Goal: Transaction & Acquisition: Purchase product/service

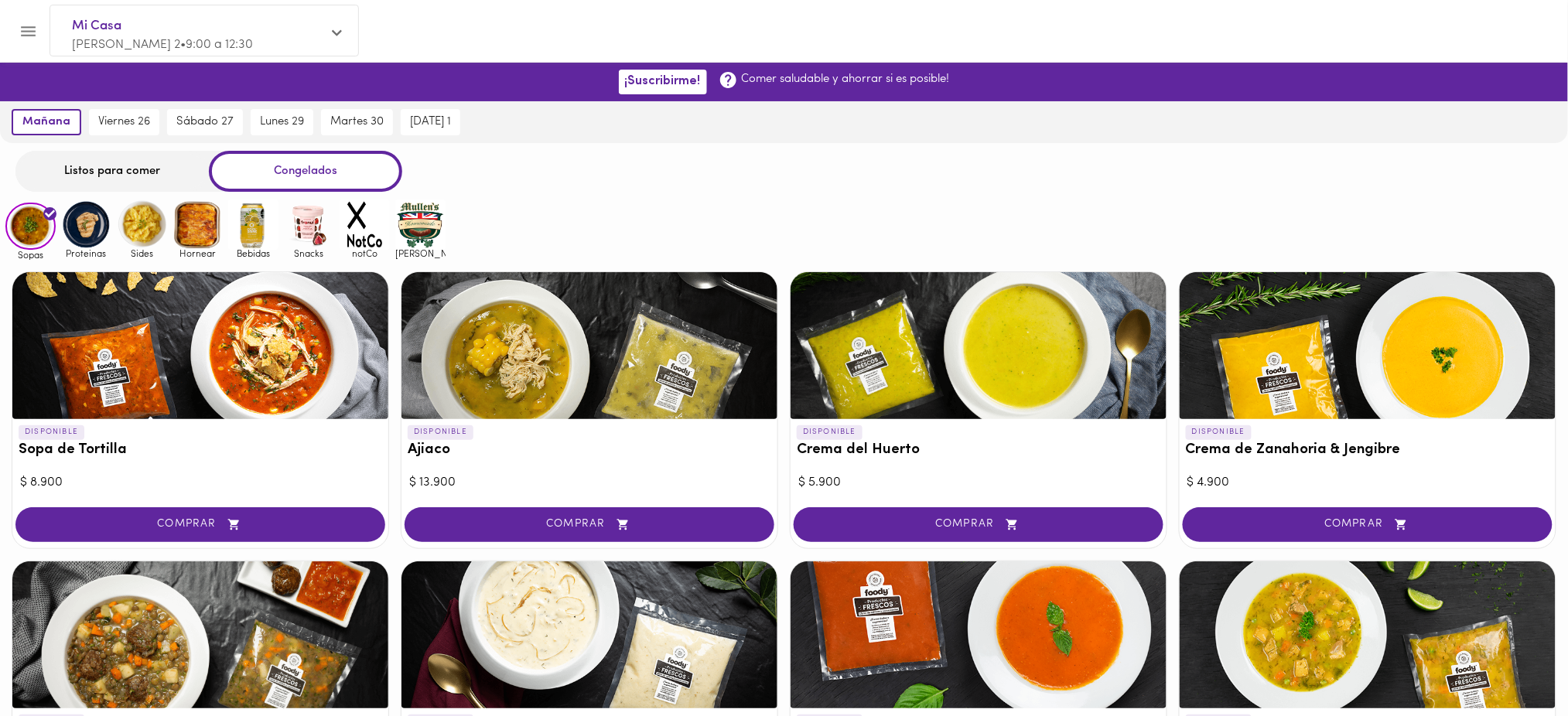
click at [928, 340] on div at bounding box center [979, 346] width 376 height 147
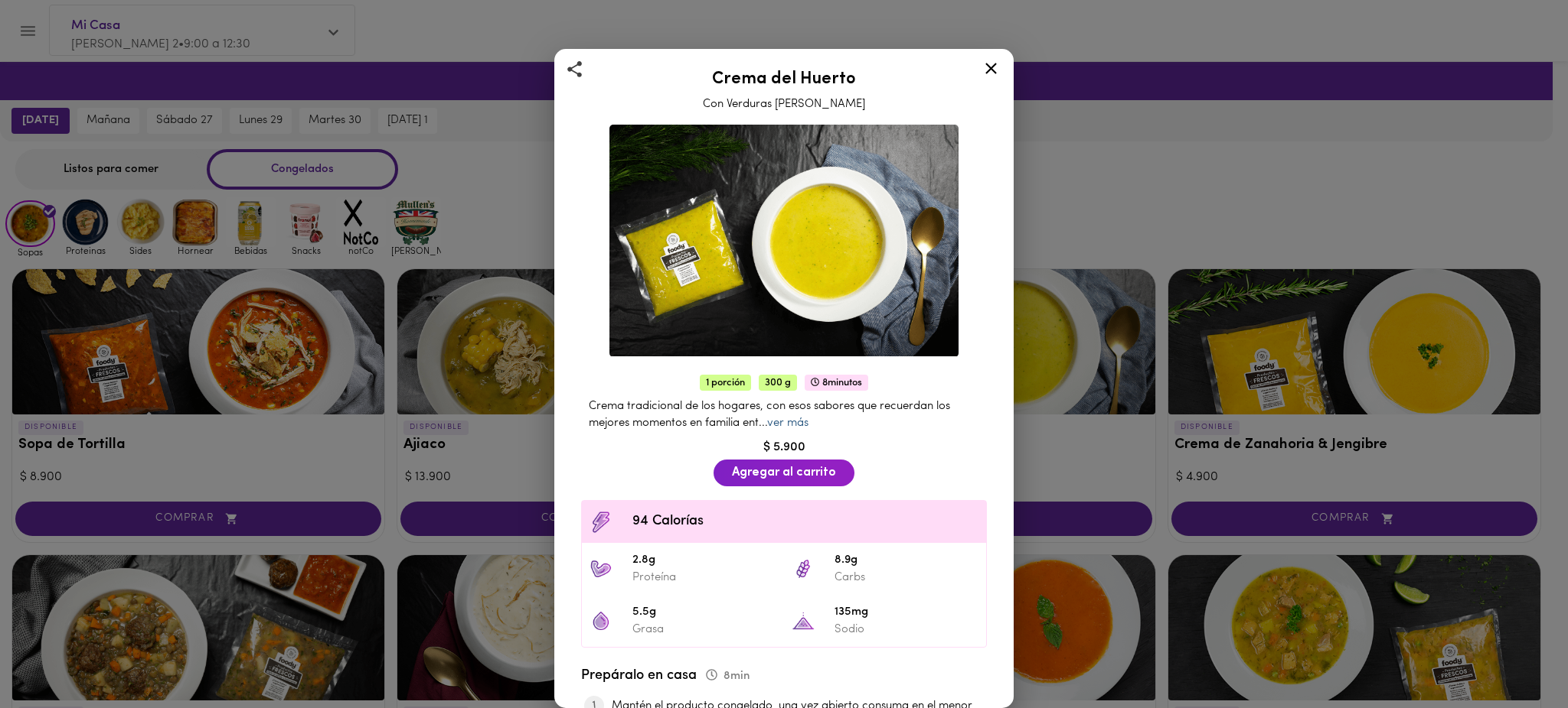
click at [804, 418] on link "ver más" at bounding box center [788, 423] width 42 height 11
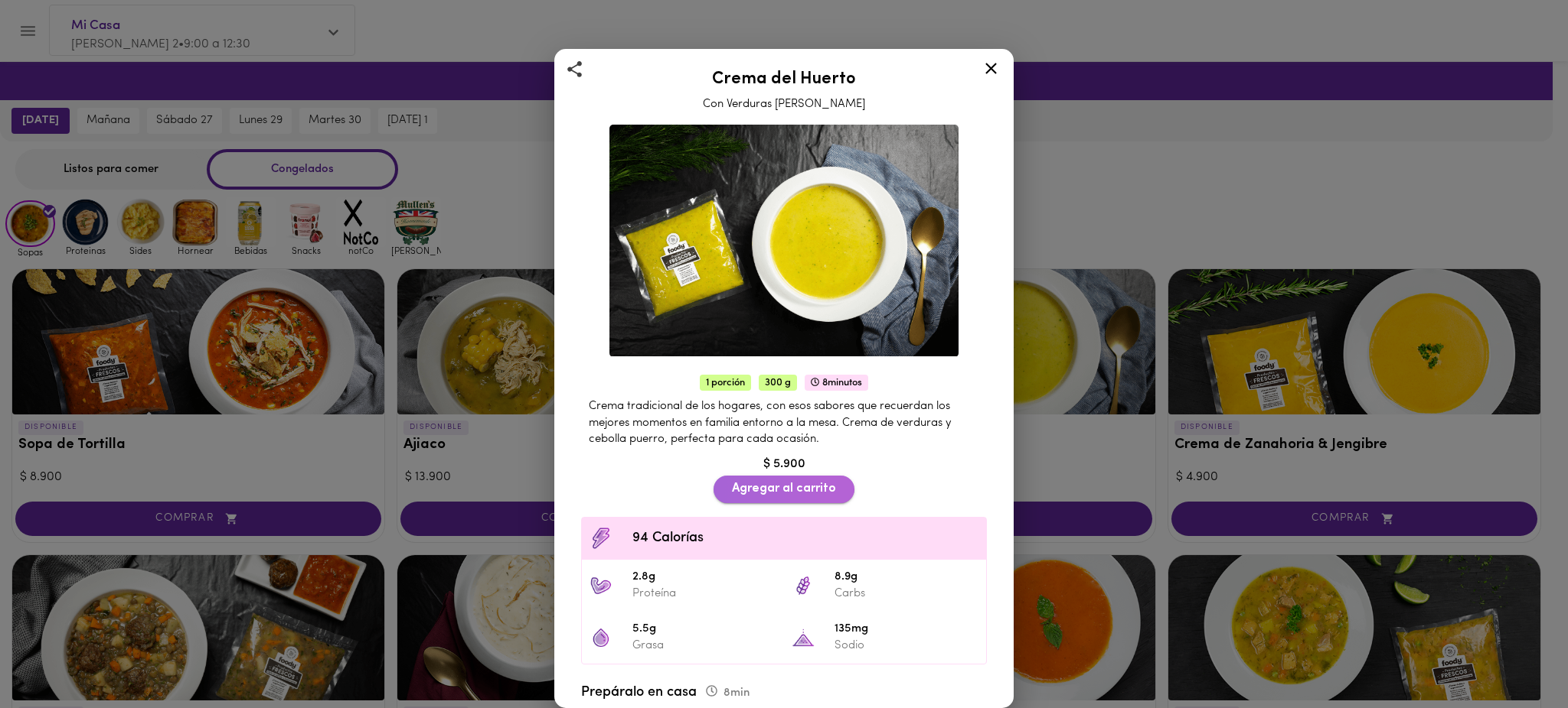
click at [743, 482] on span "Agregar al carrito" at bounding box center [784, 489] width 104 height 15
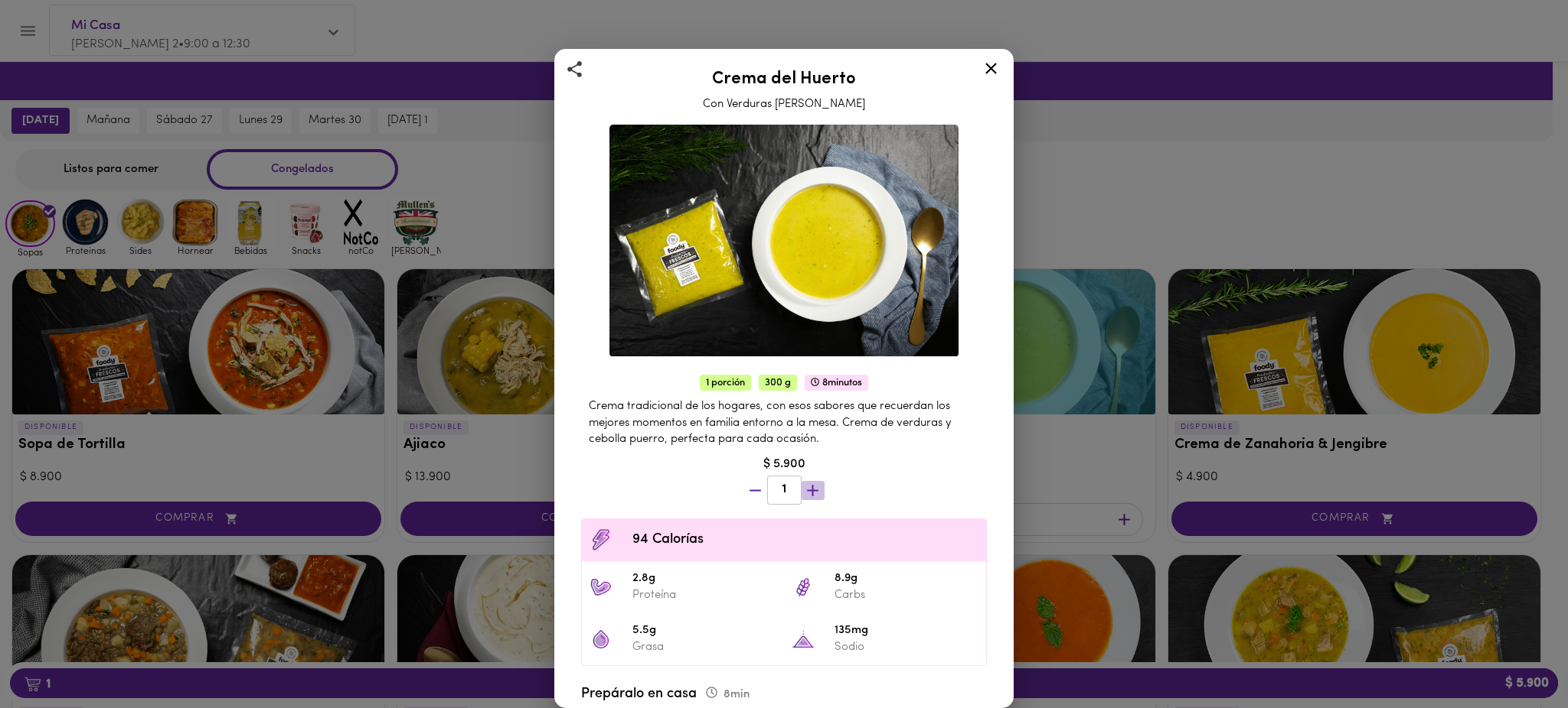
click at [803, 481] on icon "button" at bounding box center [812, 490] width 19 height 19
click at [1089, 179] on div "Crema [PERSON_NAME] Con Verduras [PERSON_NAME] 1 porción 300 g 8 minutos Crema …" at bounding box center [784, 354] width 1568 height 708
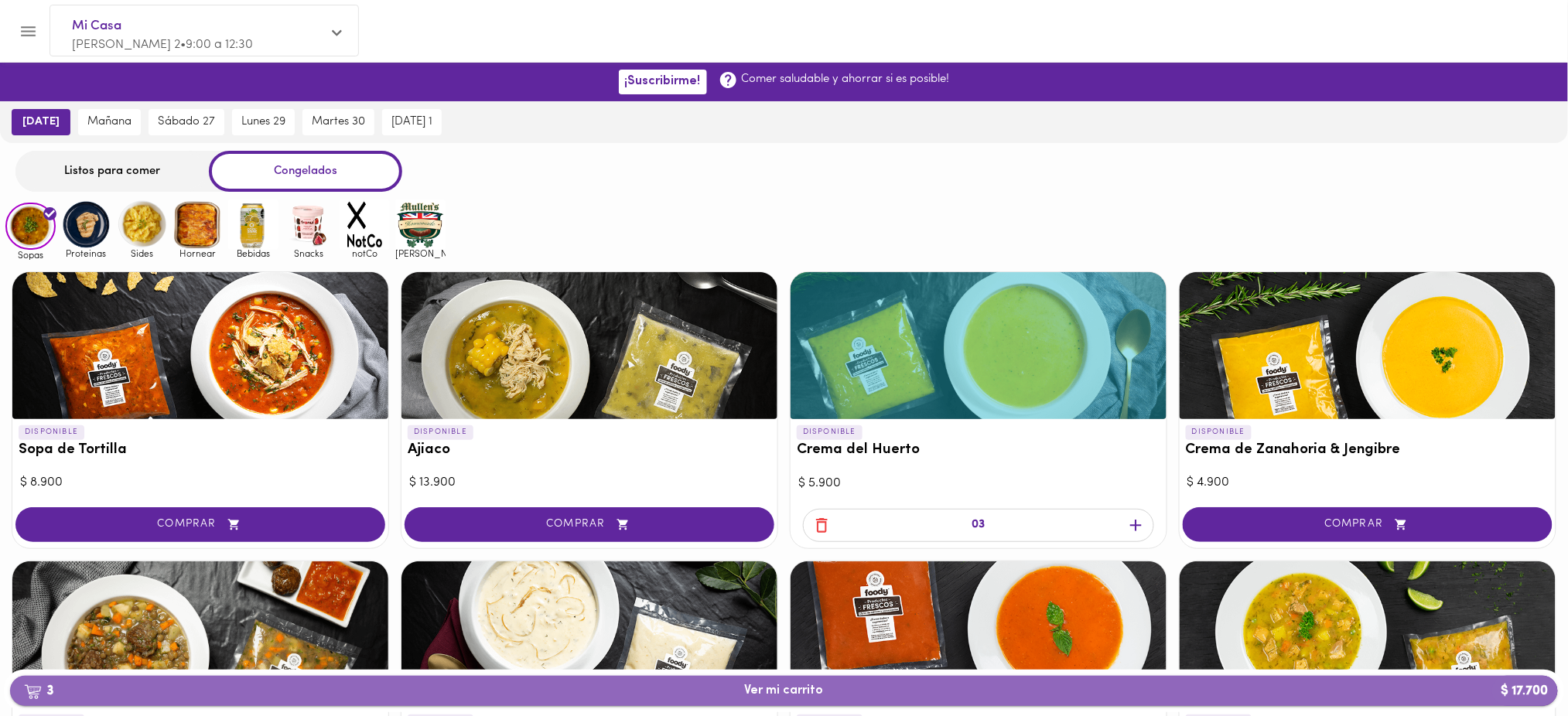
click at [727, 694] on span "3 Ver mi carrito $ 17.700" at bounding box center [784, 691] width 1523 height 15
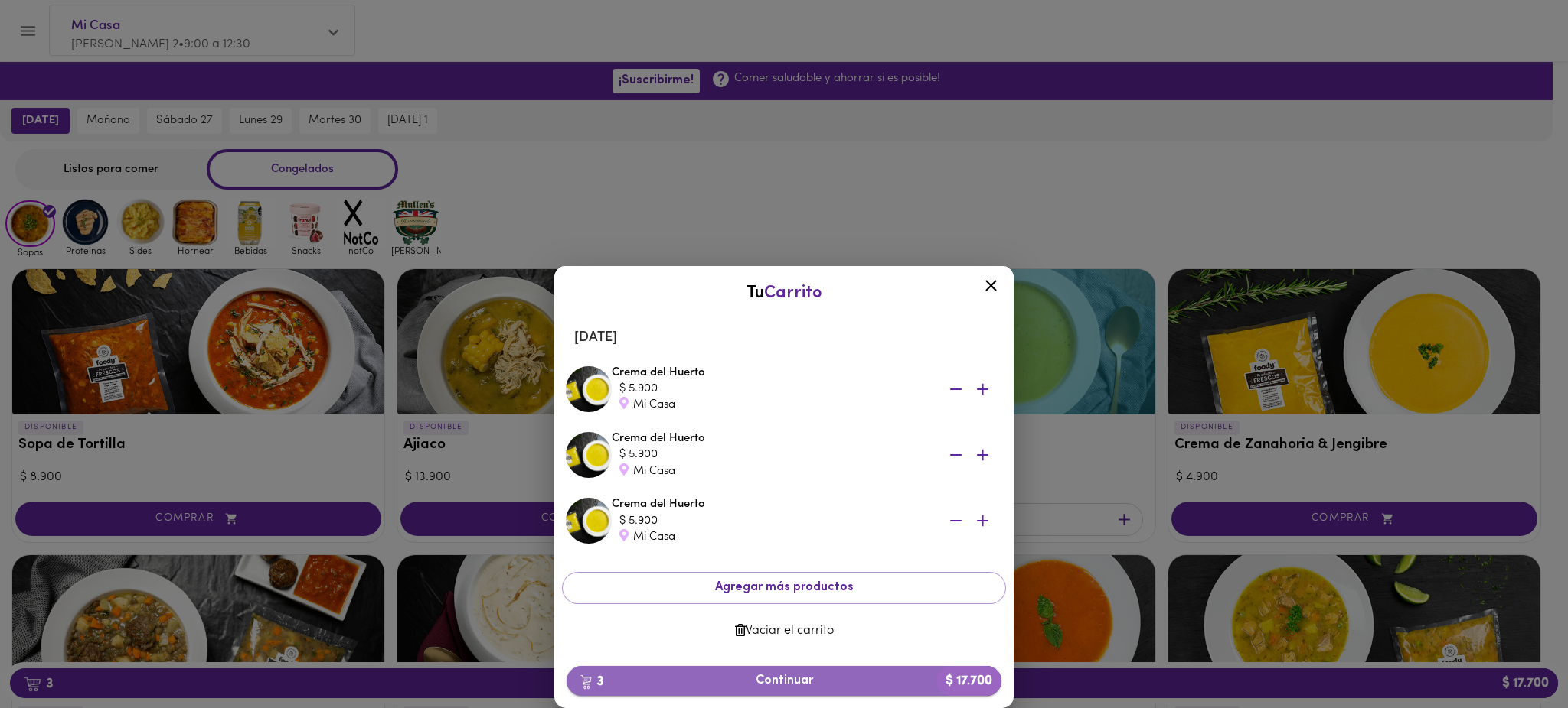
click at [716, 684] on span "3 Continuar $ 17.700" at bounding box center [784, 681] width 411 height 15
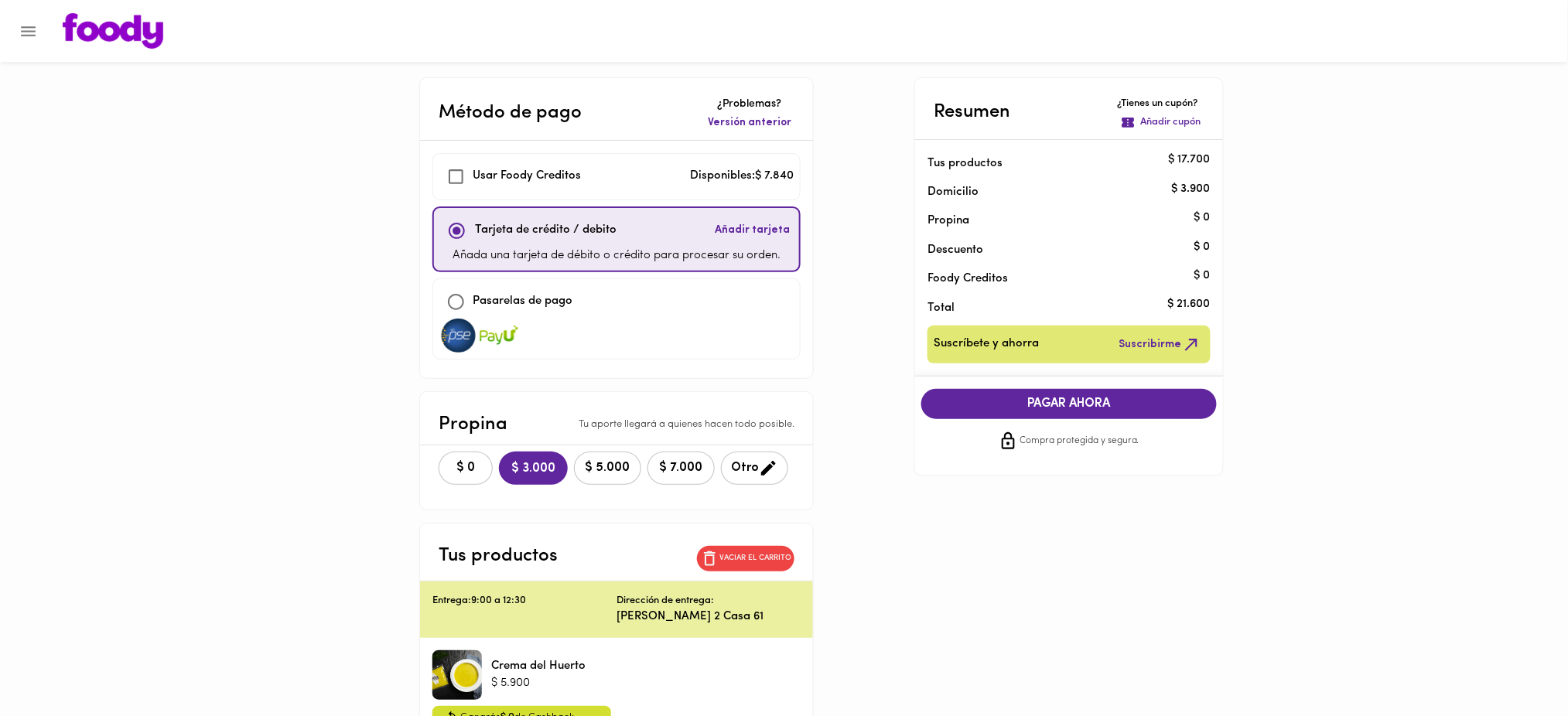
checkbox input "true"
click at [742, 125] on span "Versión anterior" at bounding box center [749, 123] width 83 height 16
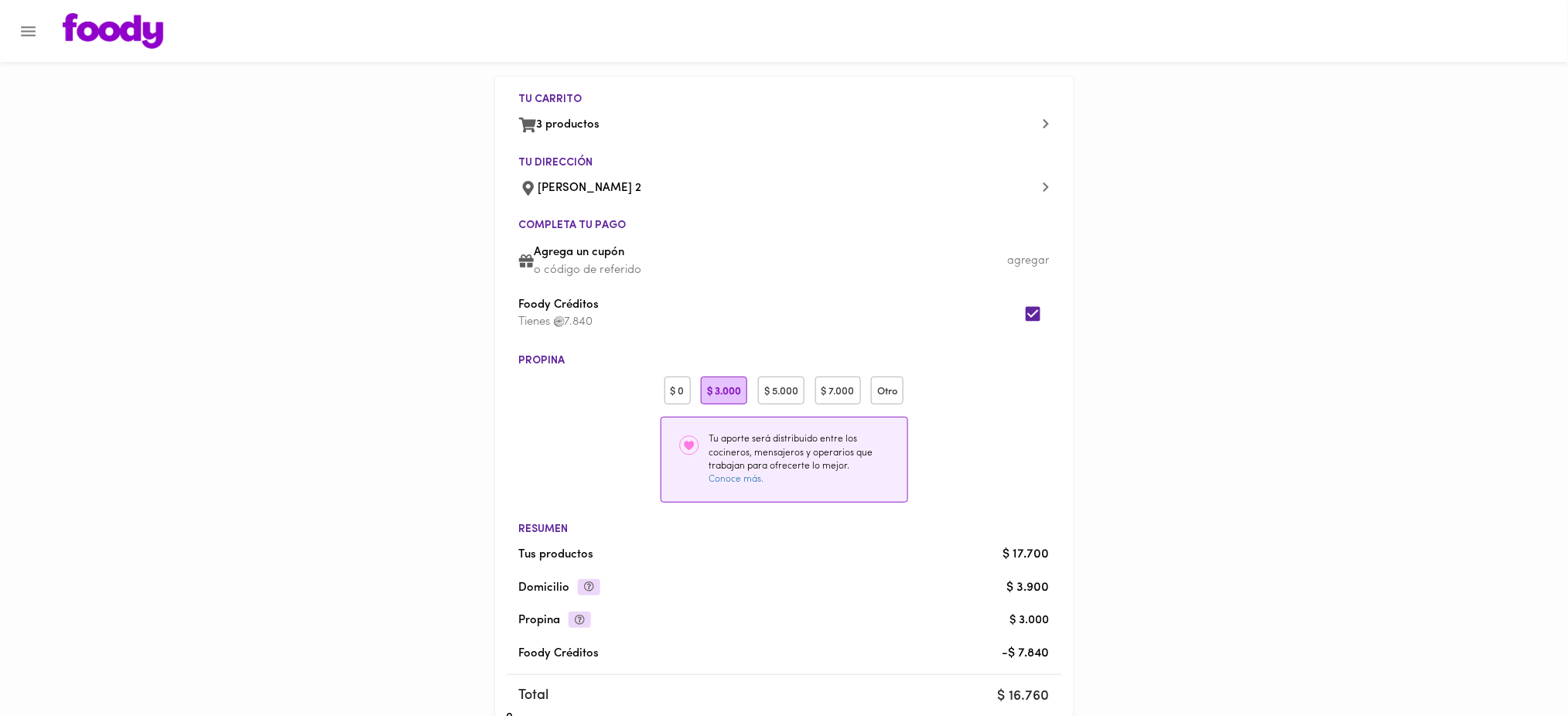
click at [670, 402] on div "$ 0" at bounding box center [678, 391] width 26 height 29
click at [582, 264] on p "o código de referido" at bounding box center [791, 271] width 516 height 16
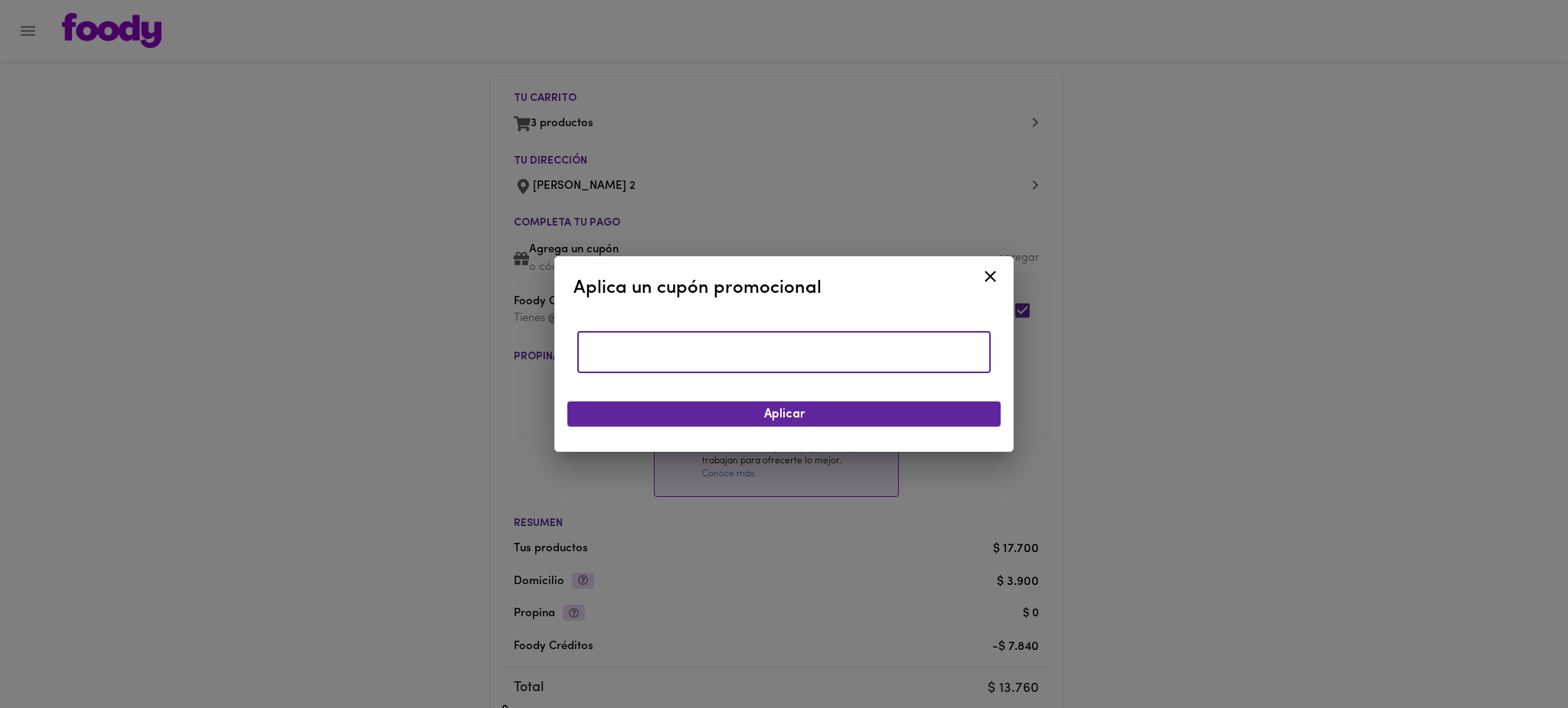
click at [646, 351] on input "text" at bounding box center [784, 352] width 413 height 42
type input "TODOSCOMEMOS"
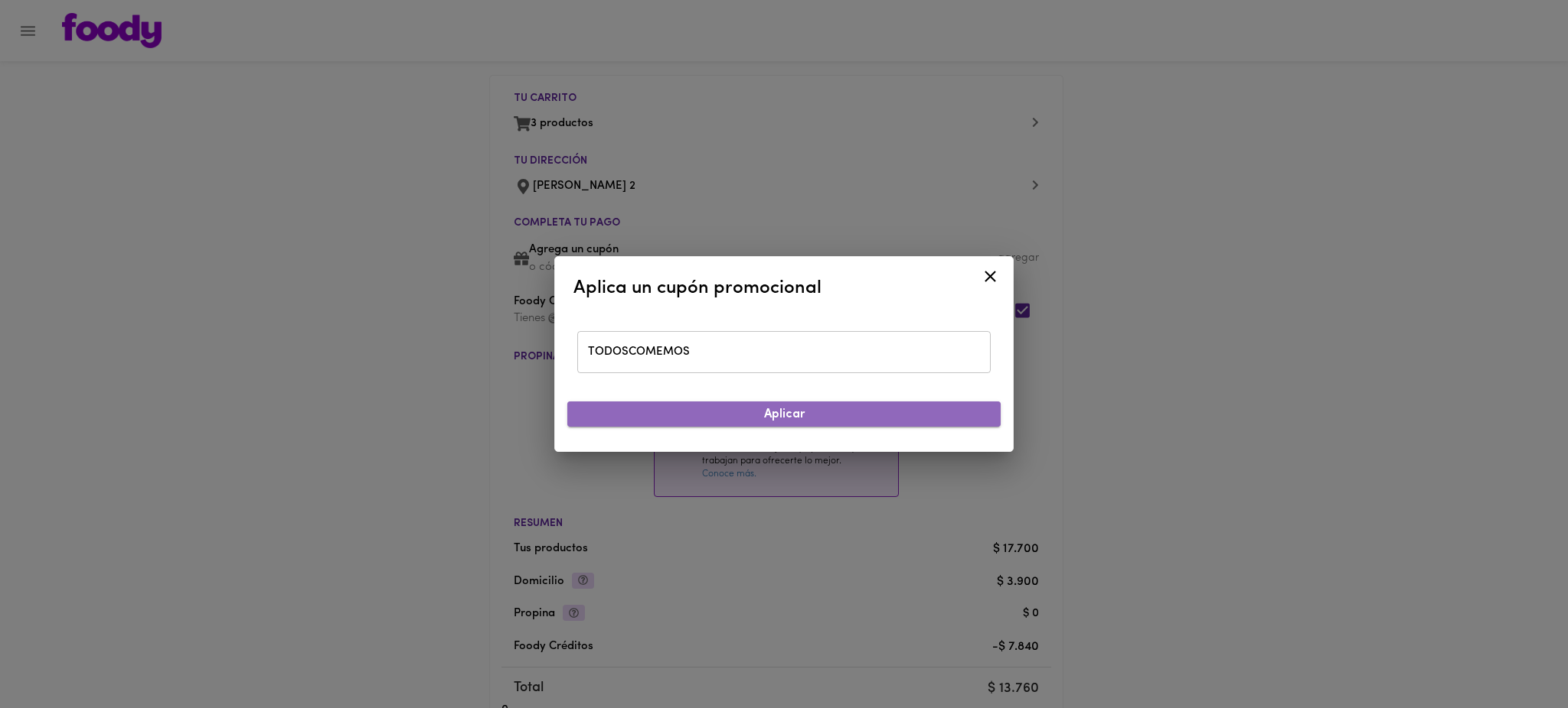
click at [766, 423] on span "Aplicar" at bounding box center [784, 415] width 409 height 15
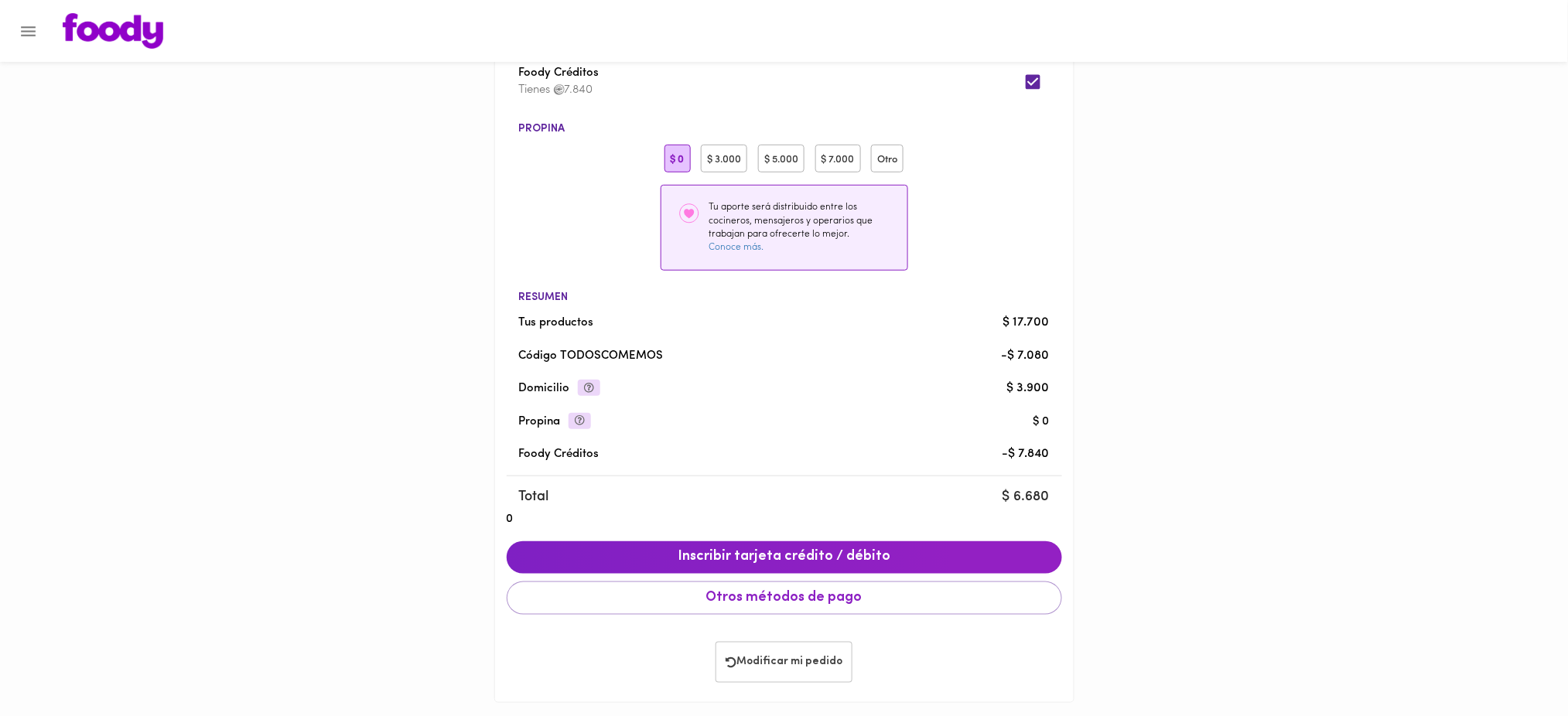
scroll to position [242, 0]
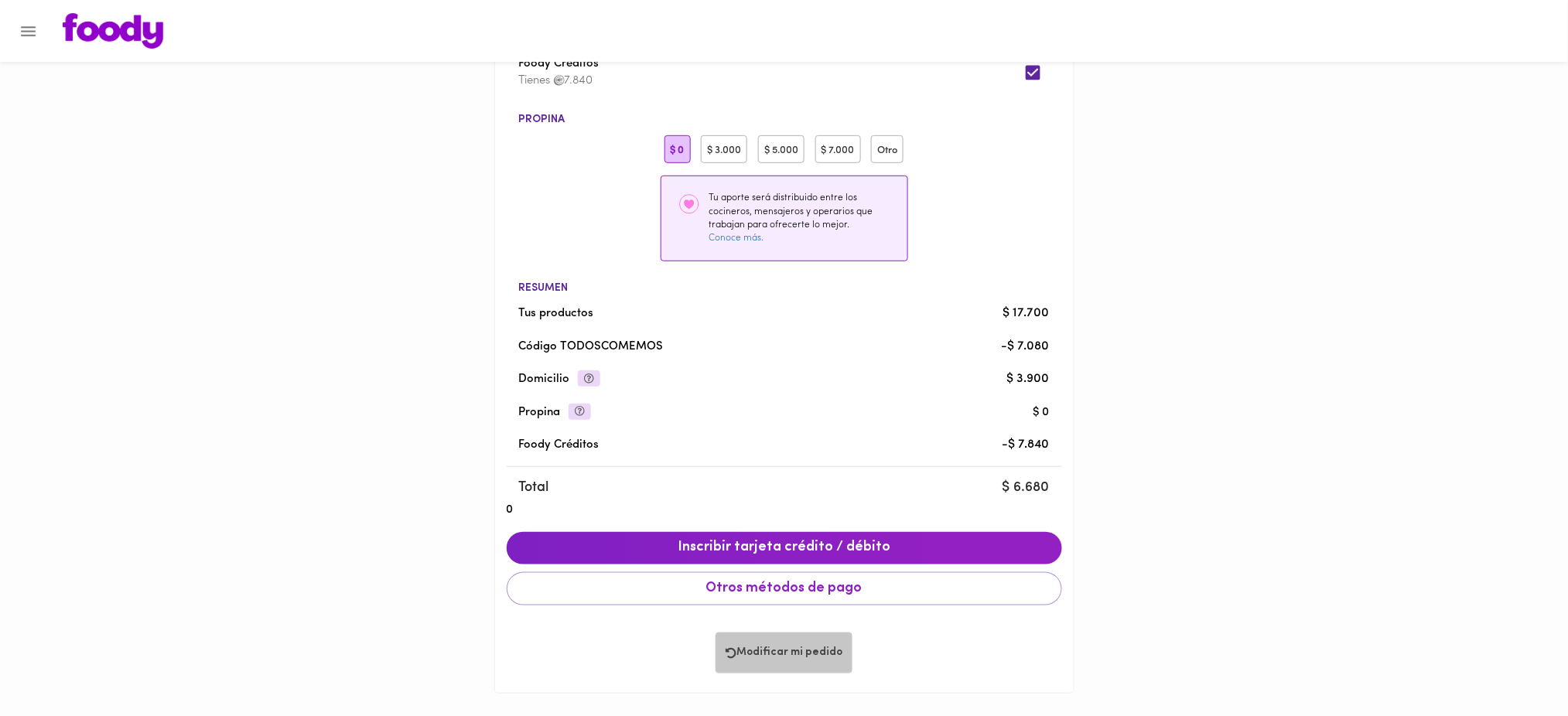
click at [791, 655] on span "Modificar mi pedido" at bounding box center [784, 653] width 117 height 13
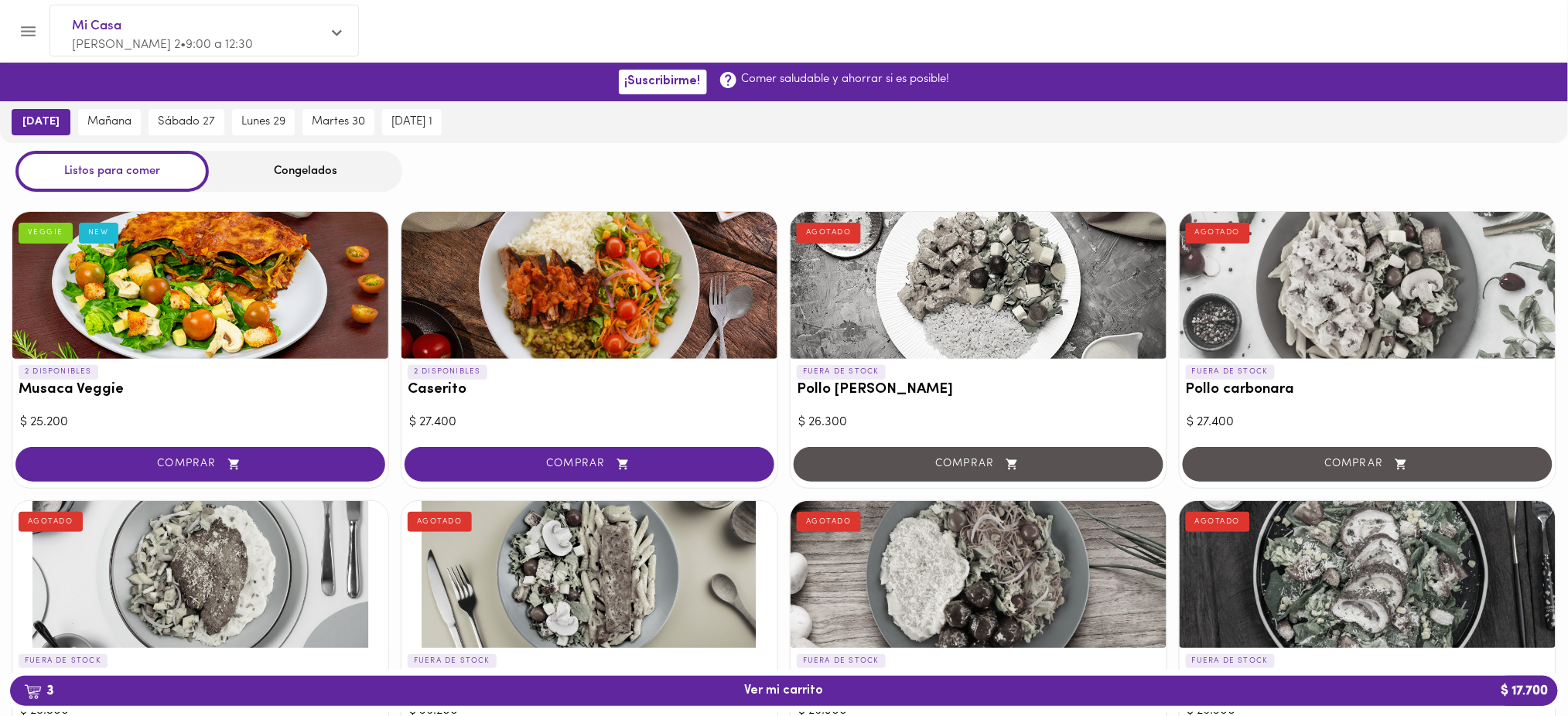
click at [280, 166] on div "Congelados" at bounding box center [305, 172] width 193 height 41
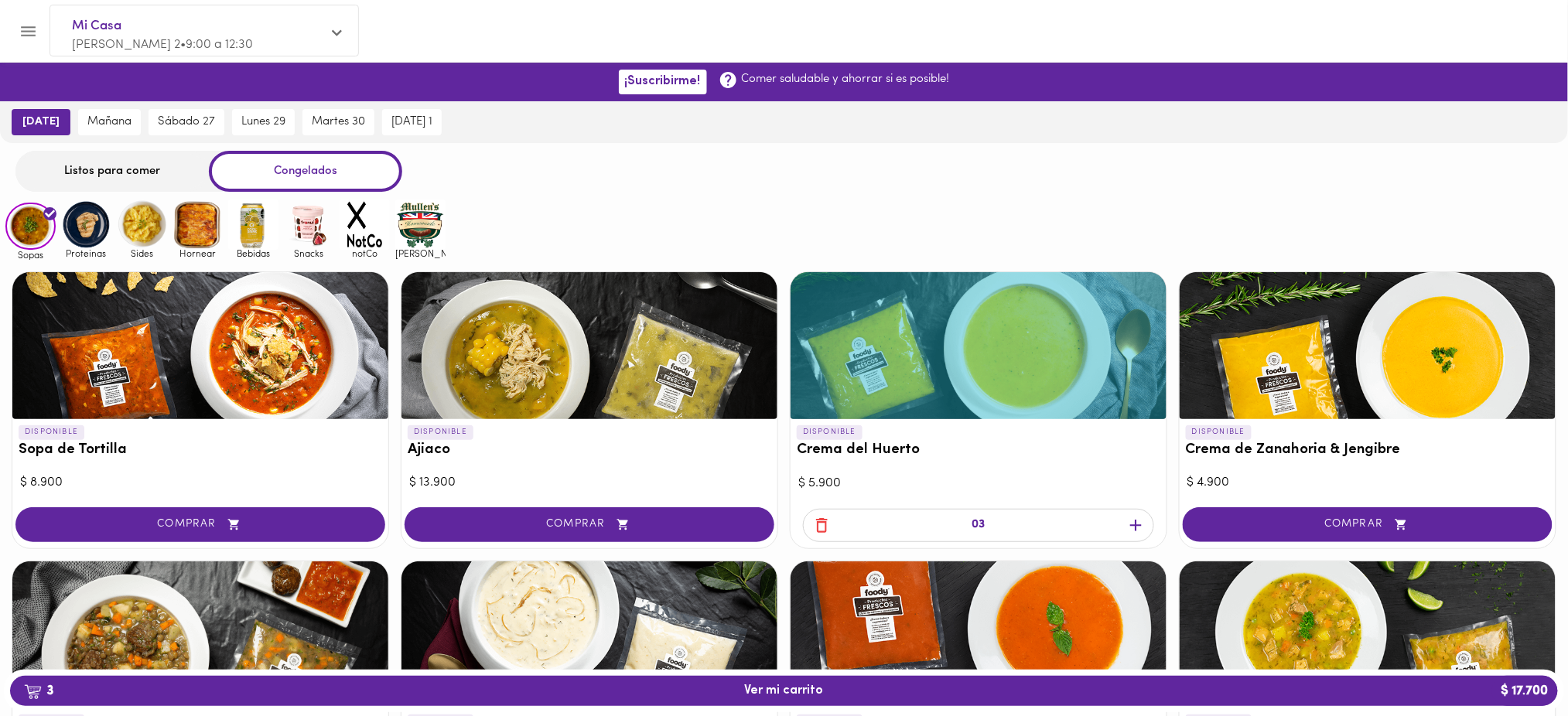
click at [280, 166] on div "Congelados" at bounding box center [305, 172] width 193 height 41
click at [89, 222] on img at bounding box center [86, 224] width 50 height 50
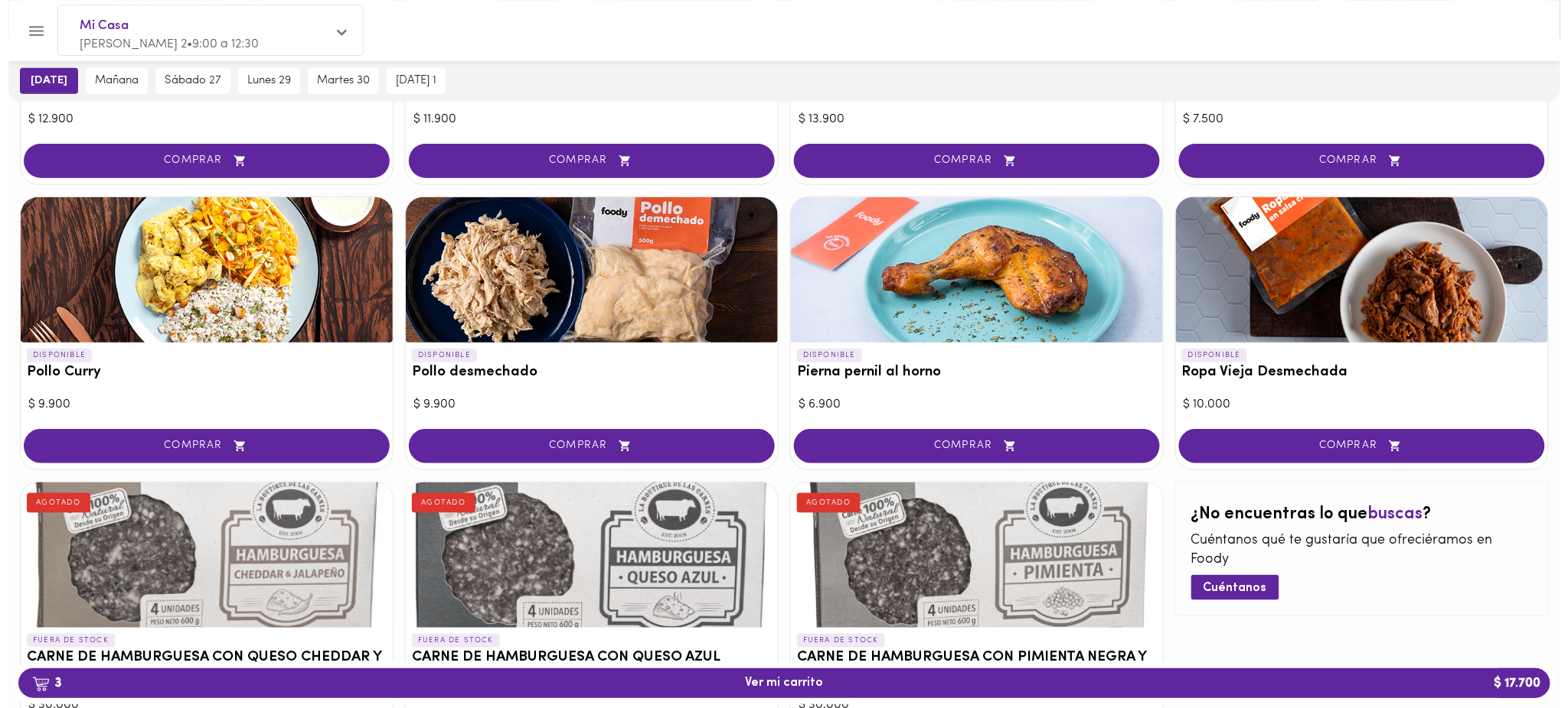
scroll to position [341, 0]
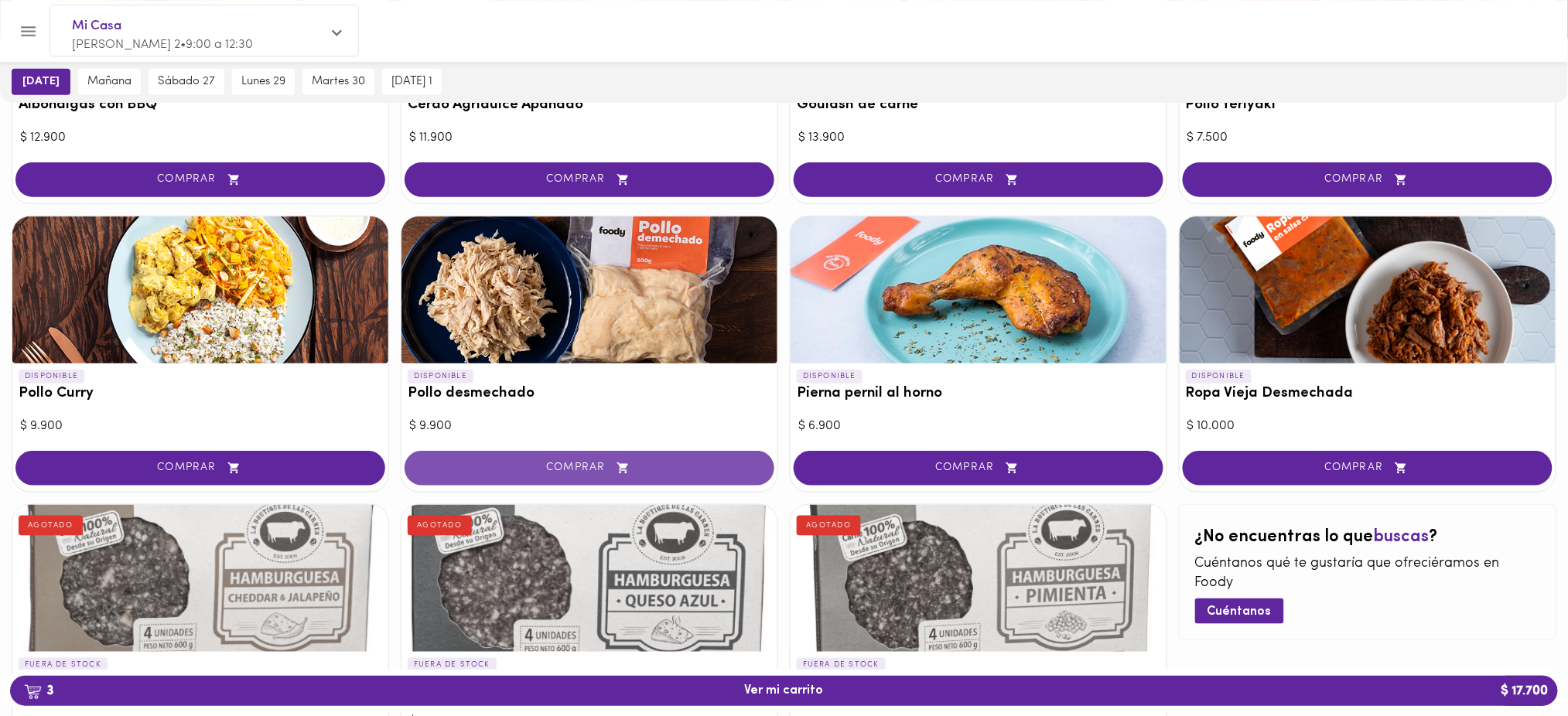
click at [567, 456] on button "COMPRAR" at bounding box center [590, 469] width 370 height 35
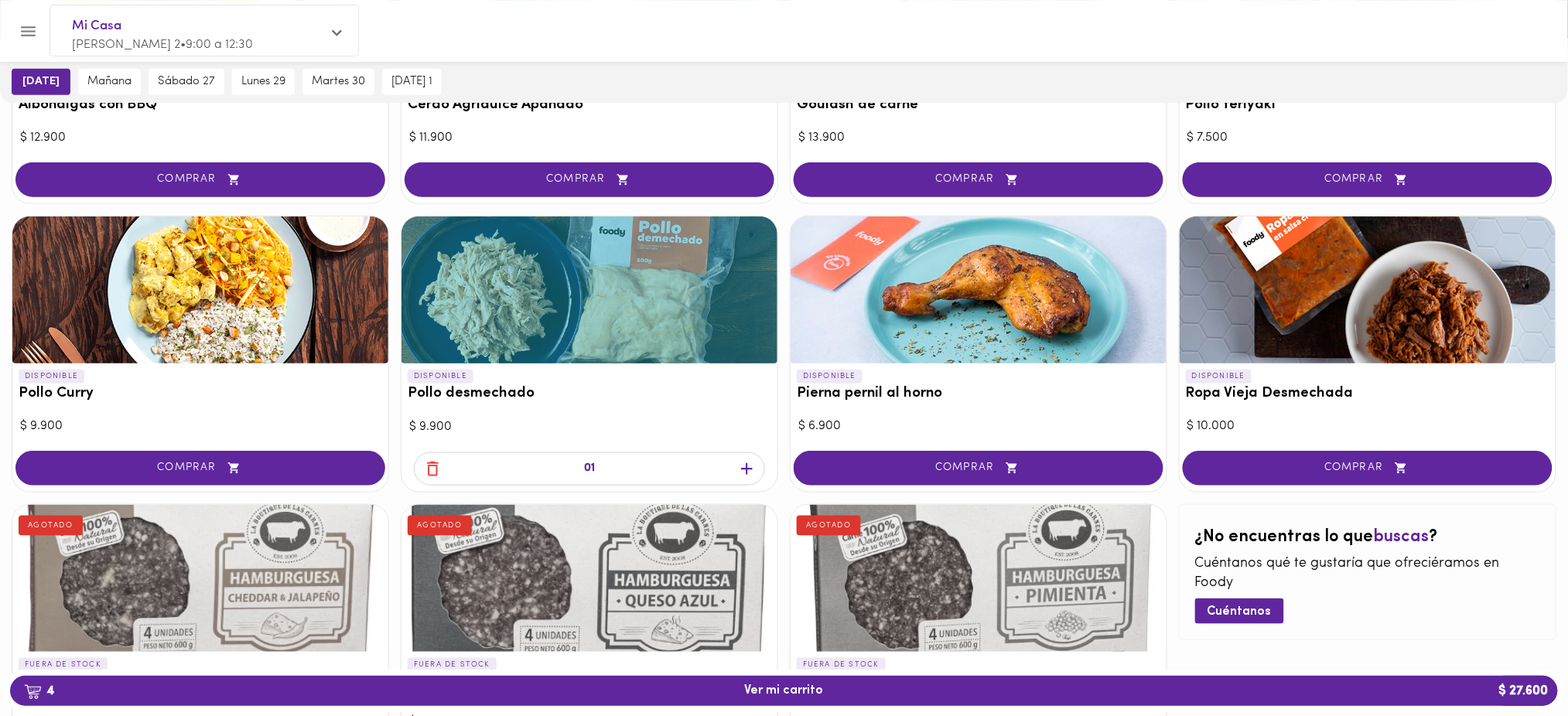
click at [749, 463] on icon "button" at bounding box center [746, 469] width 19 height 19
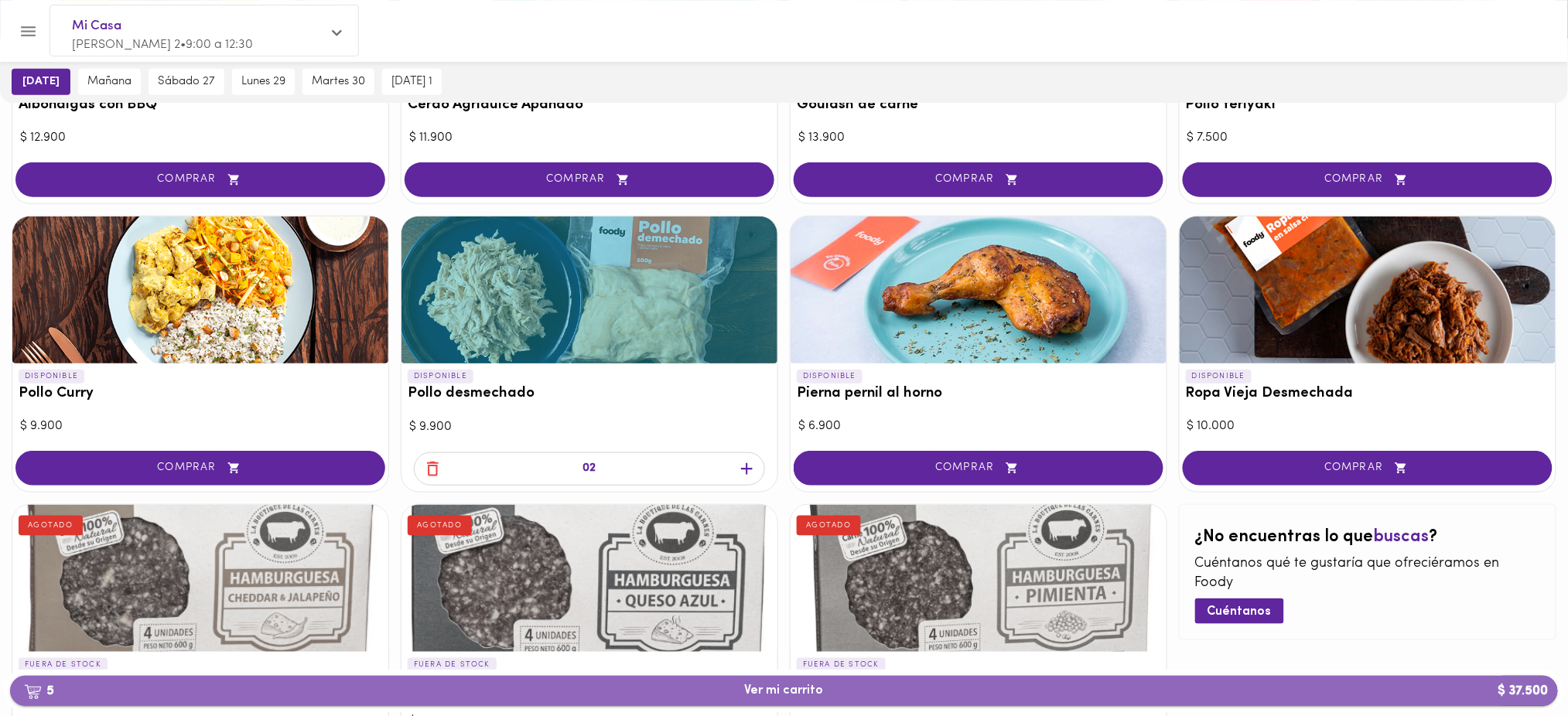
click at [787, 702] on button "5 Ver mi carrito $ 37.500" at bounding box center [784, 691] width 1548 height 31
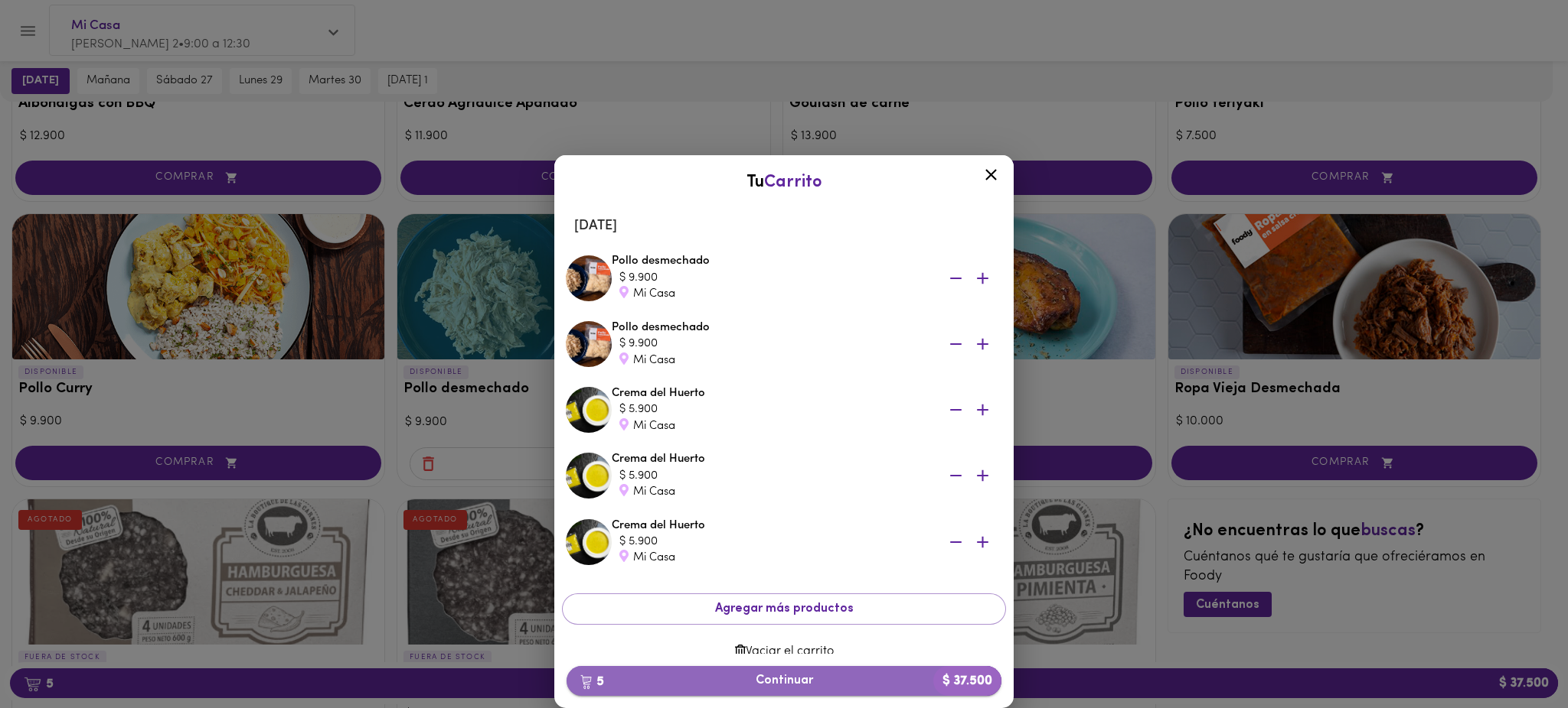
click at [781, 676] on span "5 Continuar $ 37.500" at bounding box center [784, 681] width 411 height 15
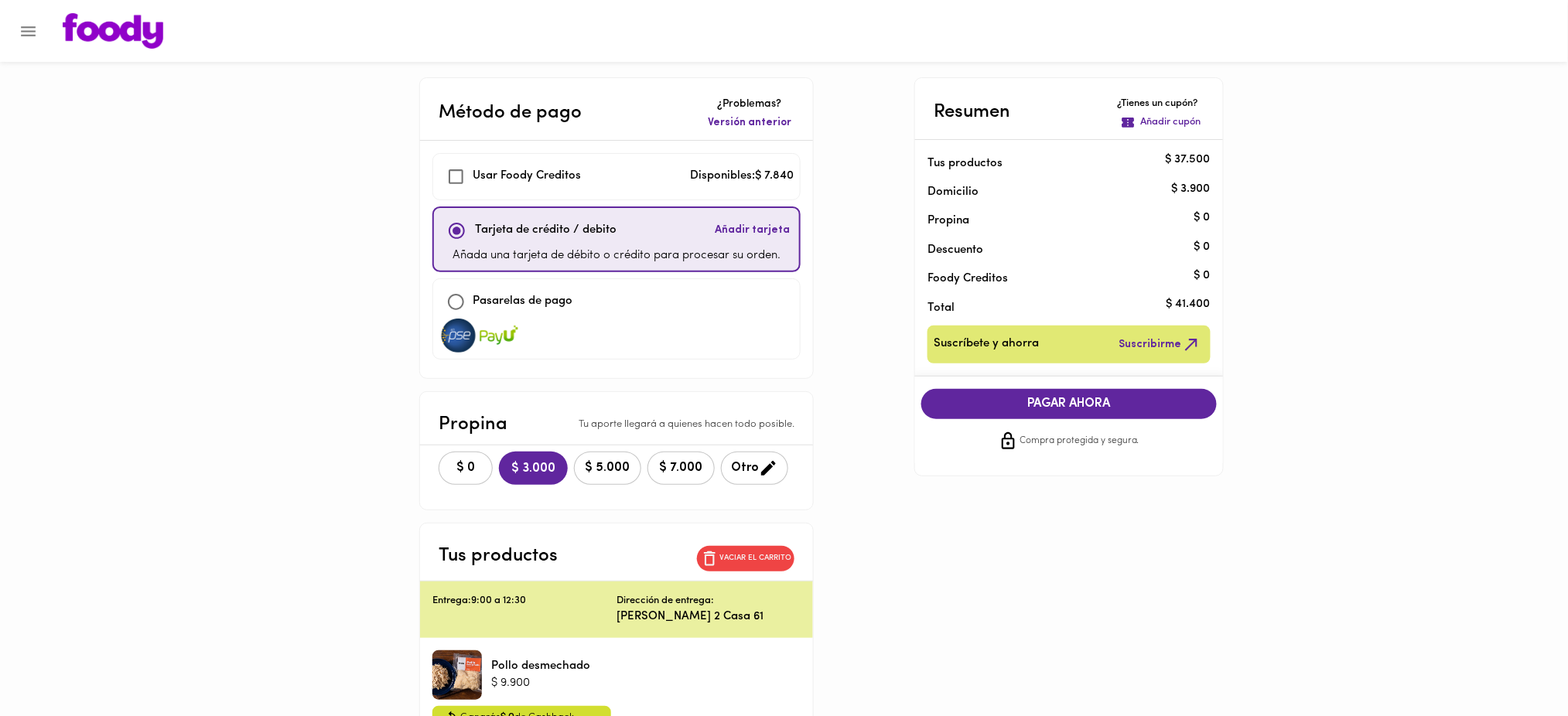
checkbox input "true"
click at [744, 130] on span "Versión anterior" at bounding box center [749, 123] width 83 height 16
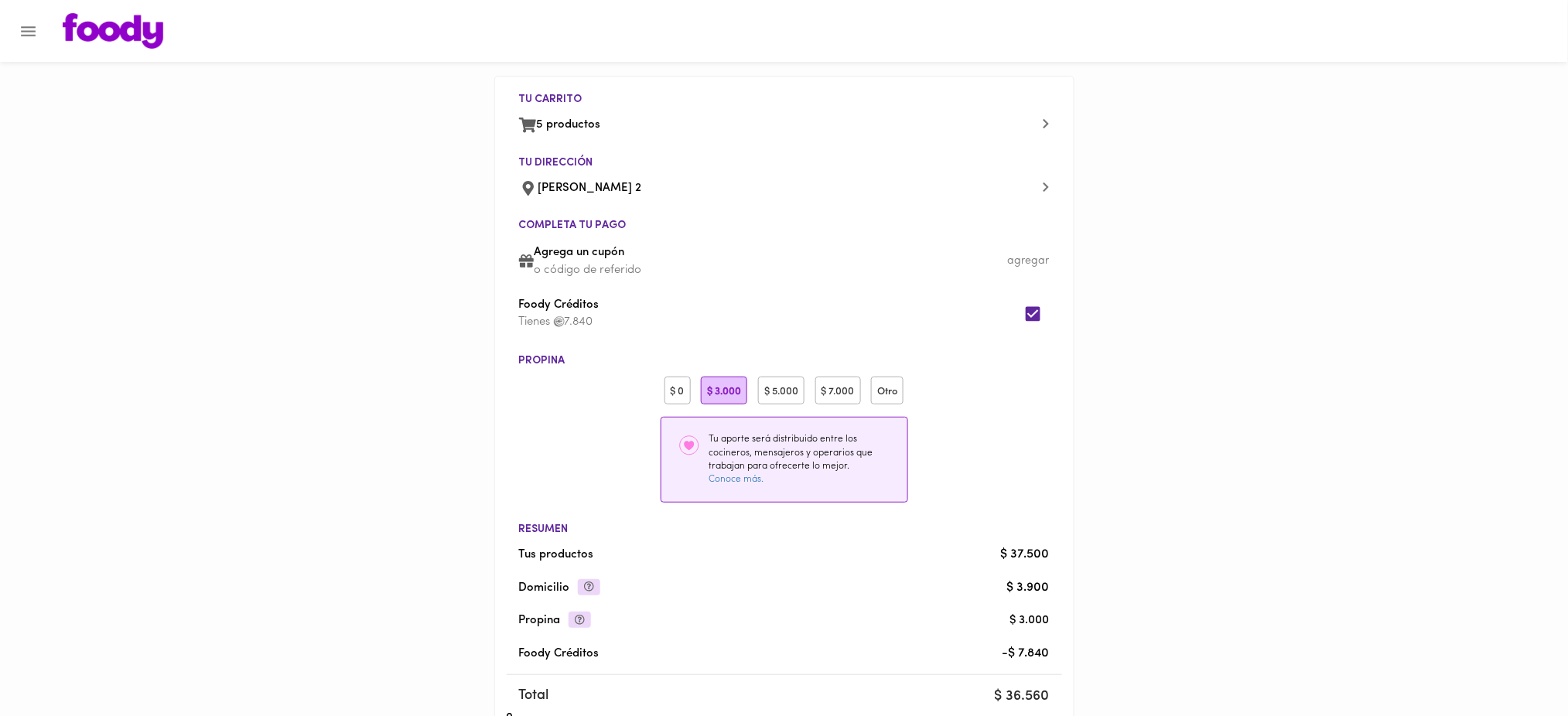
click at [681, 389] on div "$ 0" at bounding box center [678, 391] width 26 height 29
click at [576, 268] on p "o código de referido" at bounding box center [791, 271] width 516 height 16
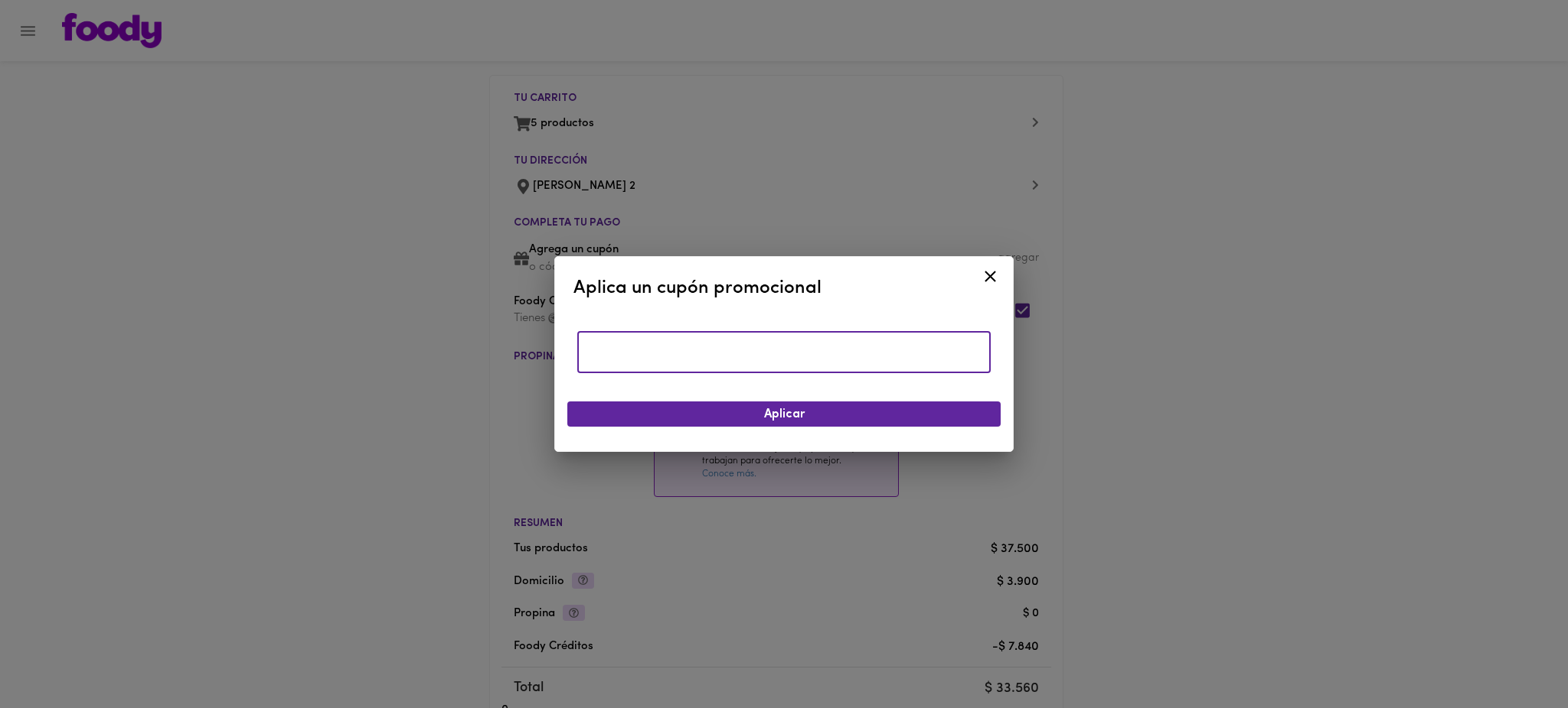
click at [634, 362] on input "text" at bounding box center [784, 352] width 413 height 42
type input "TODOSCOMEMOS"
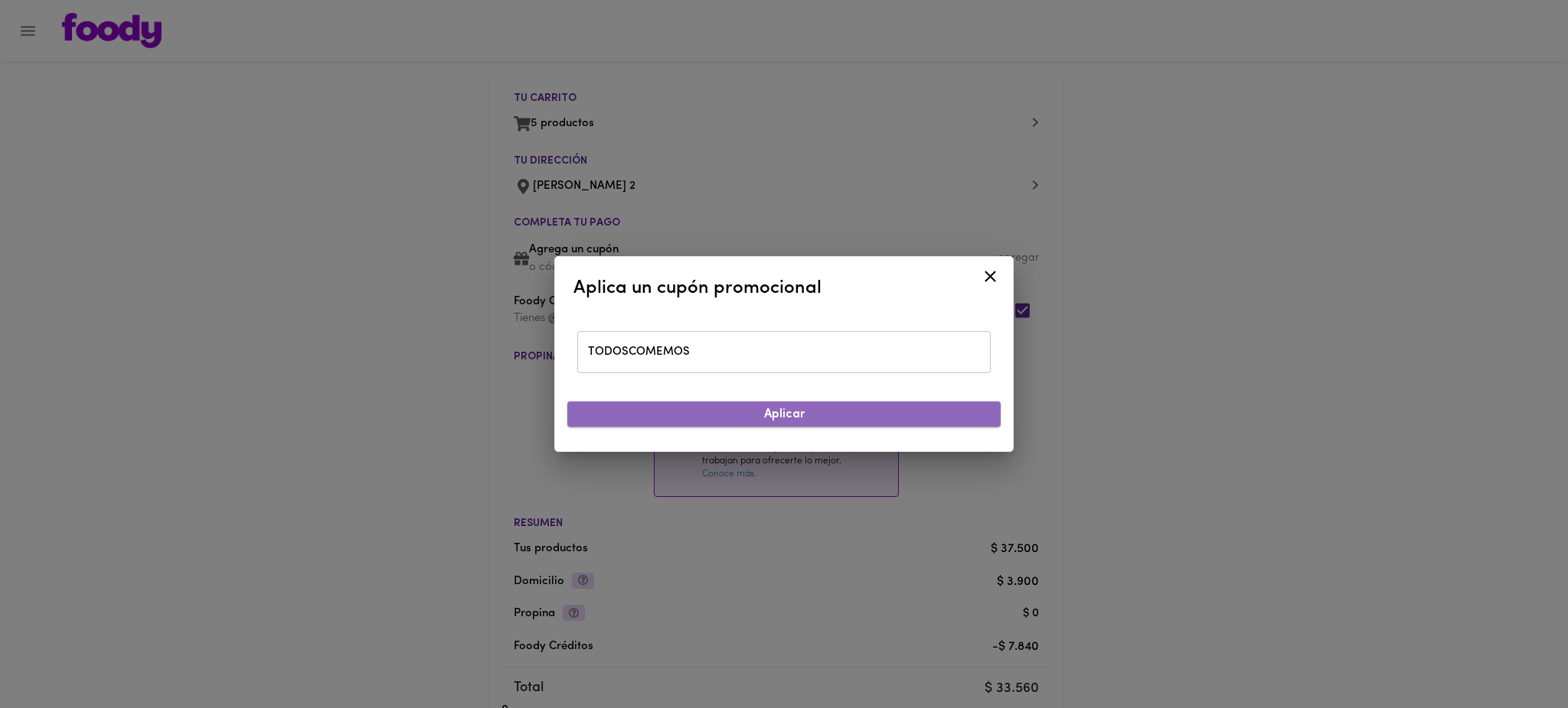
click at [743, 420] on span "Aplicar" at bounding box center [784, 415] width 409 height 15
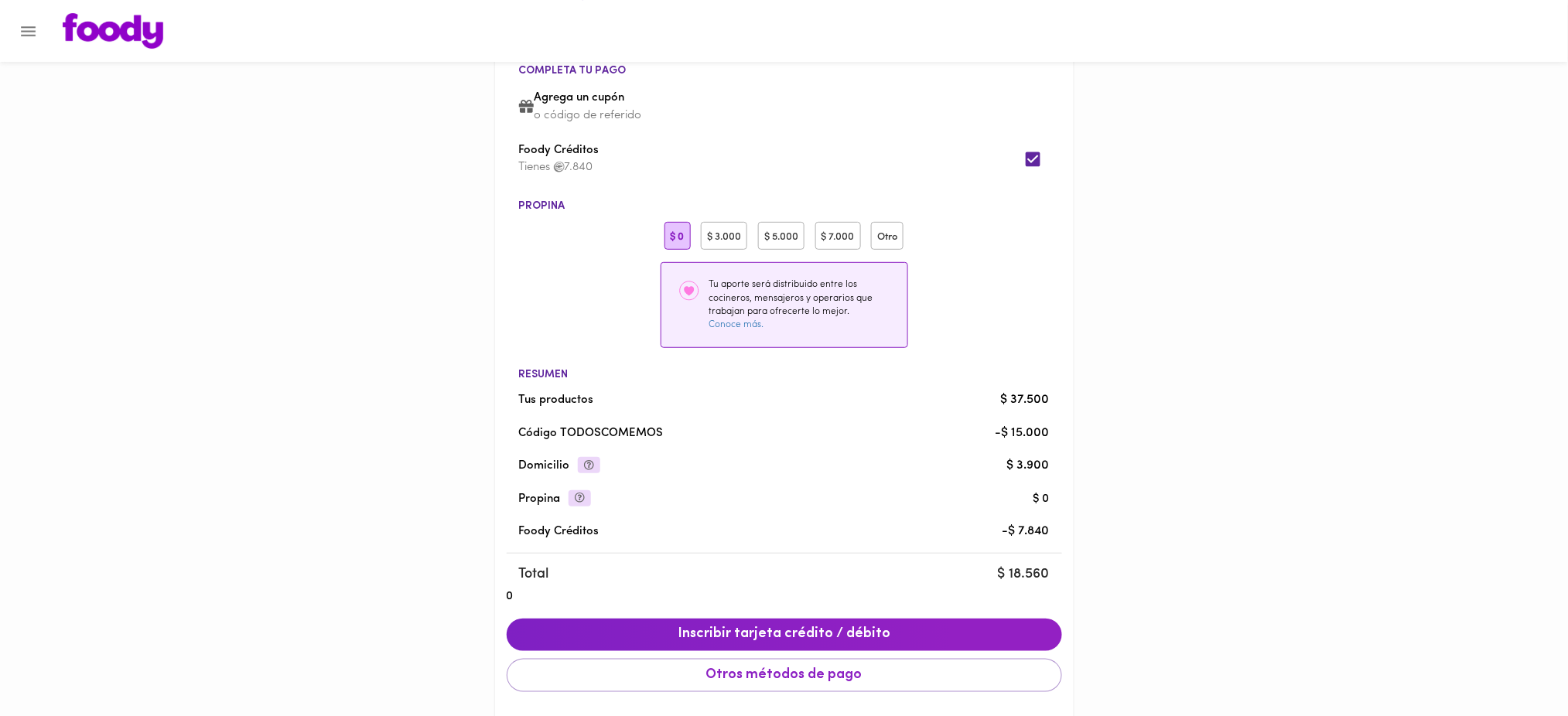
scroll to position [242, 0]
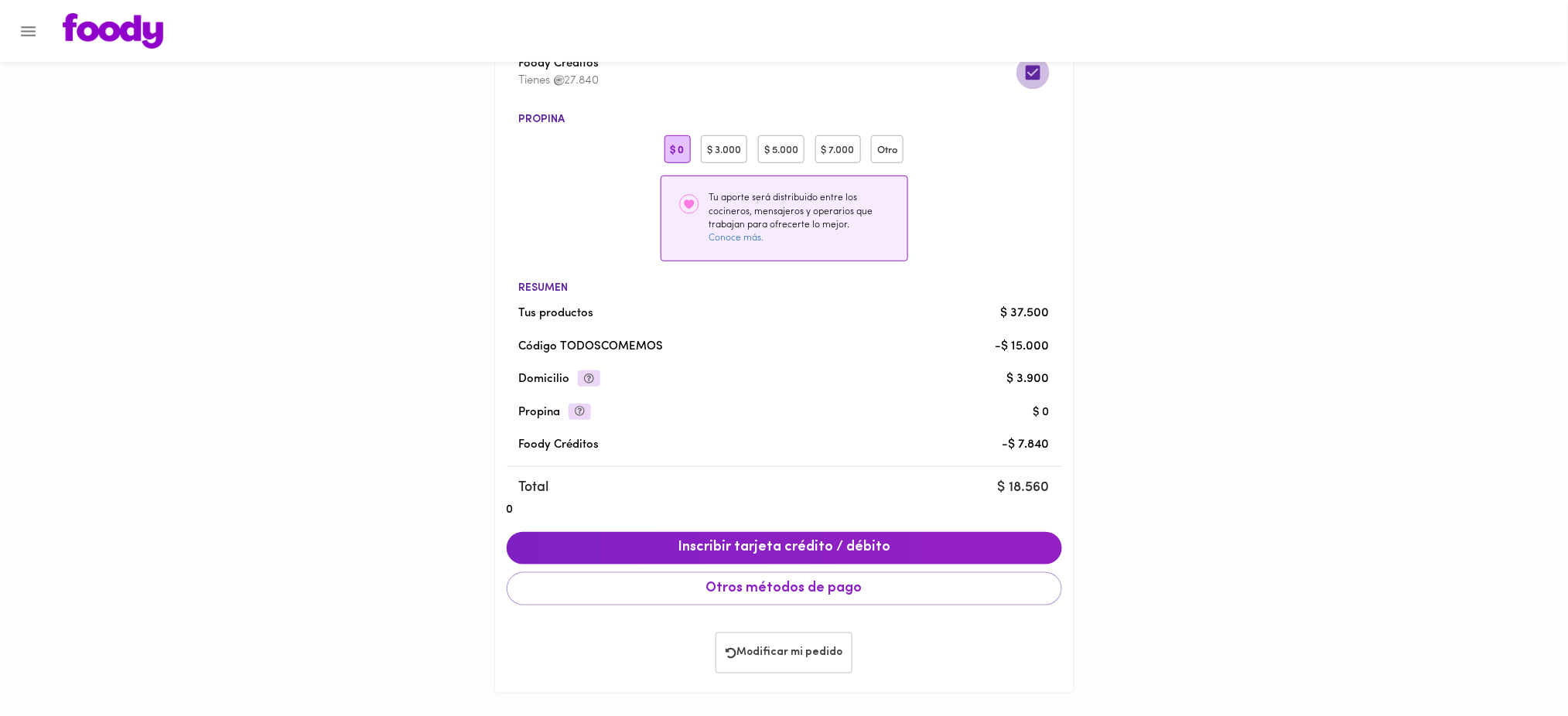
click at [1034, 71] on input "checkbox" at bounding box center [1033, 73] width 33 height 33
checkbox input "false"
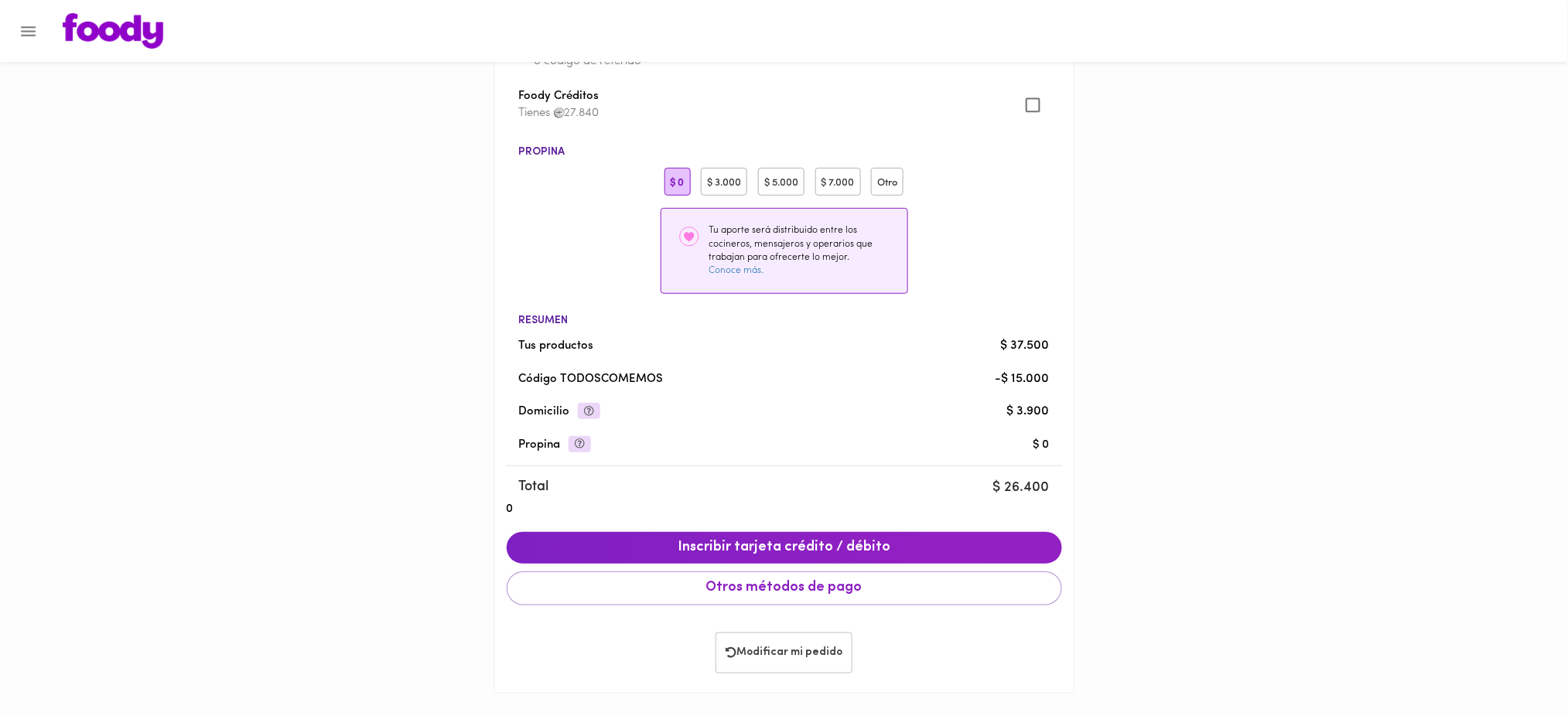
scroll to position [208, 0]
click at [1034, 71] on li "Agrega un cupón o código de referido" at bounding box center [784, 54] width 555 height 53
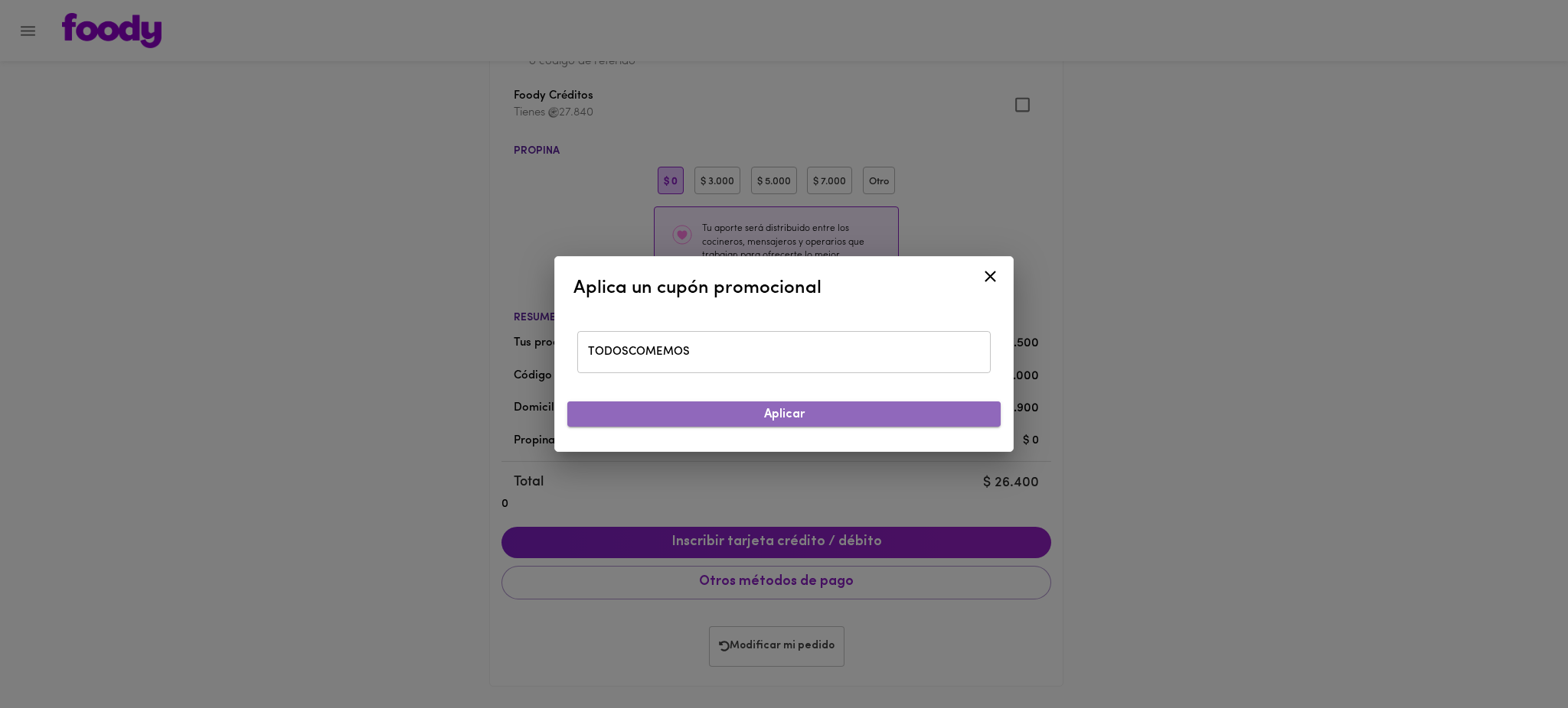
click at [912, 419] on span "Aplicar" at bounding box center [784, 415] width 409 height 15
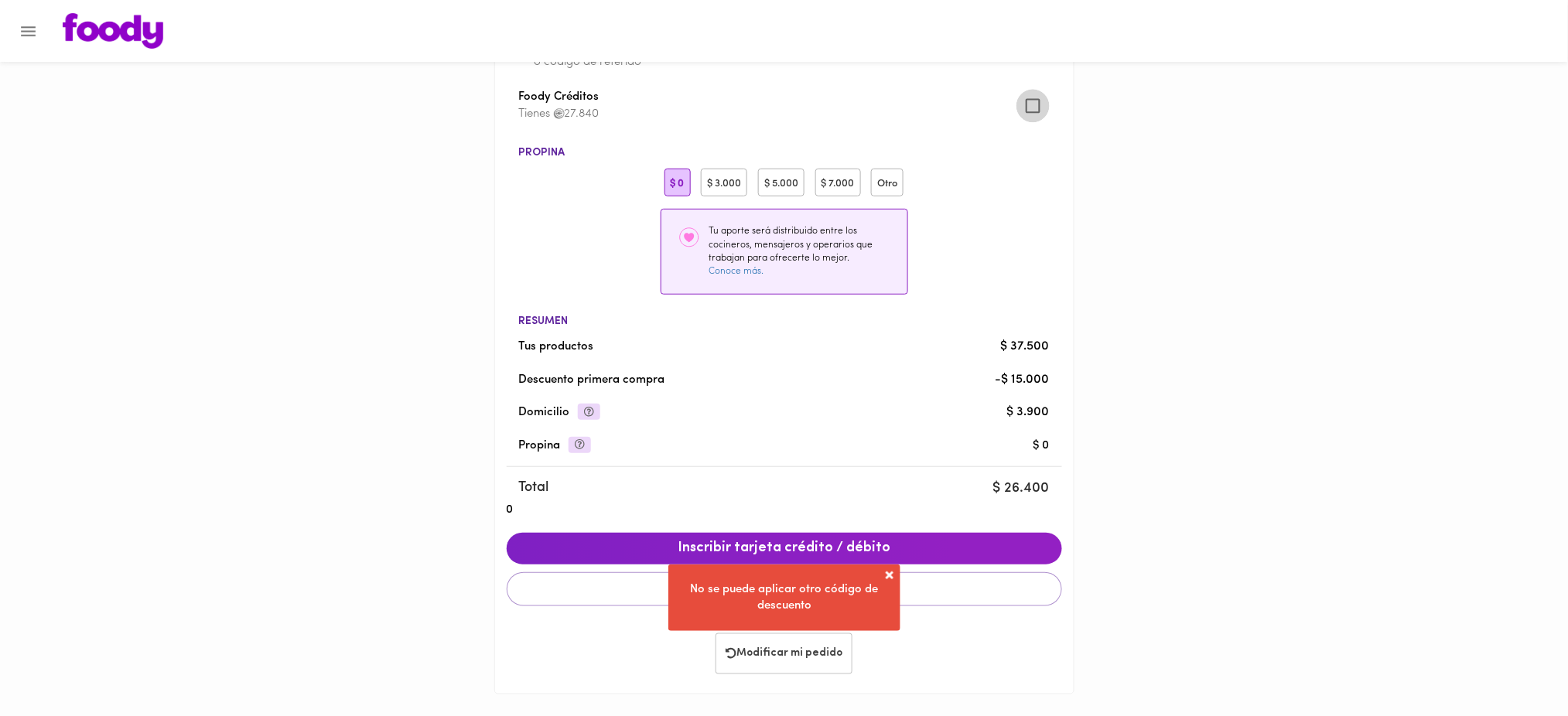
click at [1034, 106] on input "checkbox" at bounding box center [1033, 106] width 33 height 33
checkbox input "true"
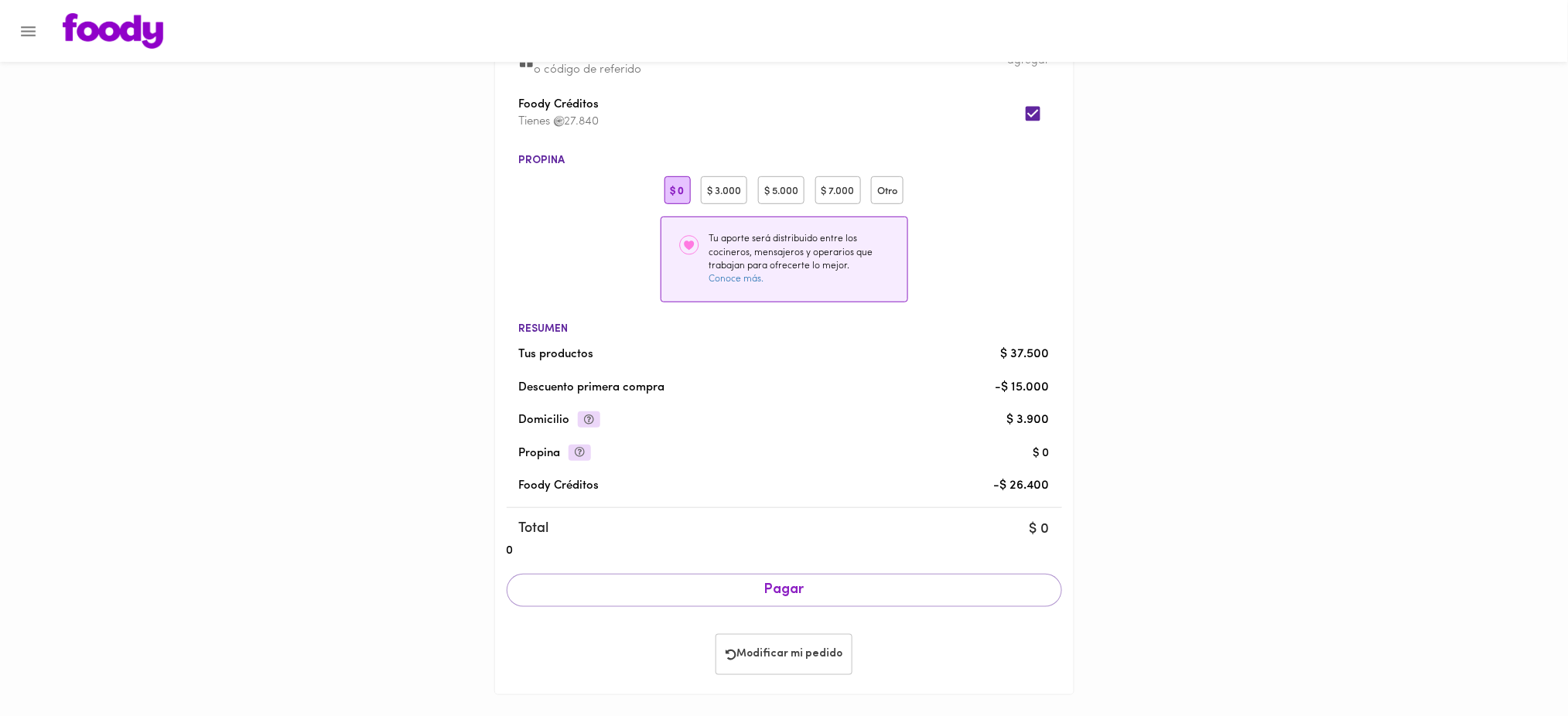
scroll to position [202, 0]
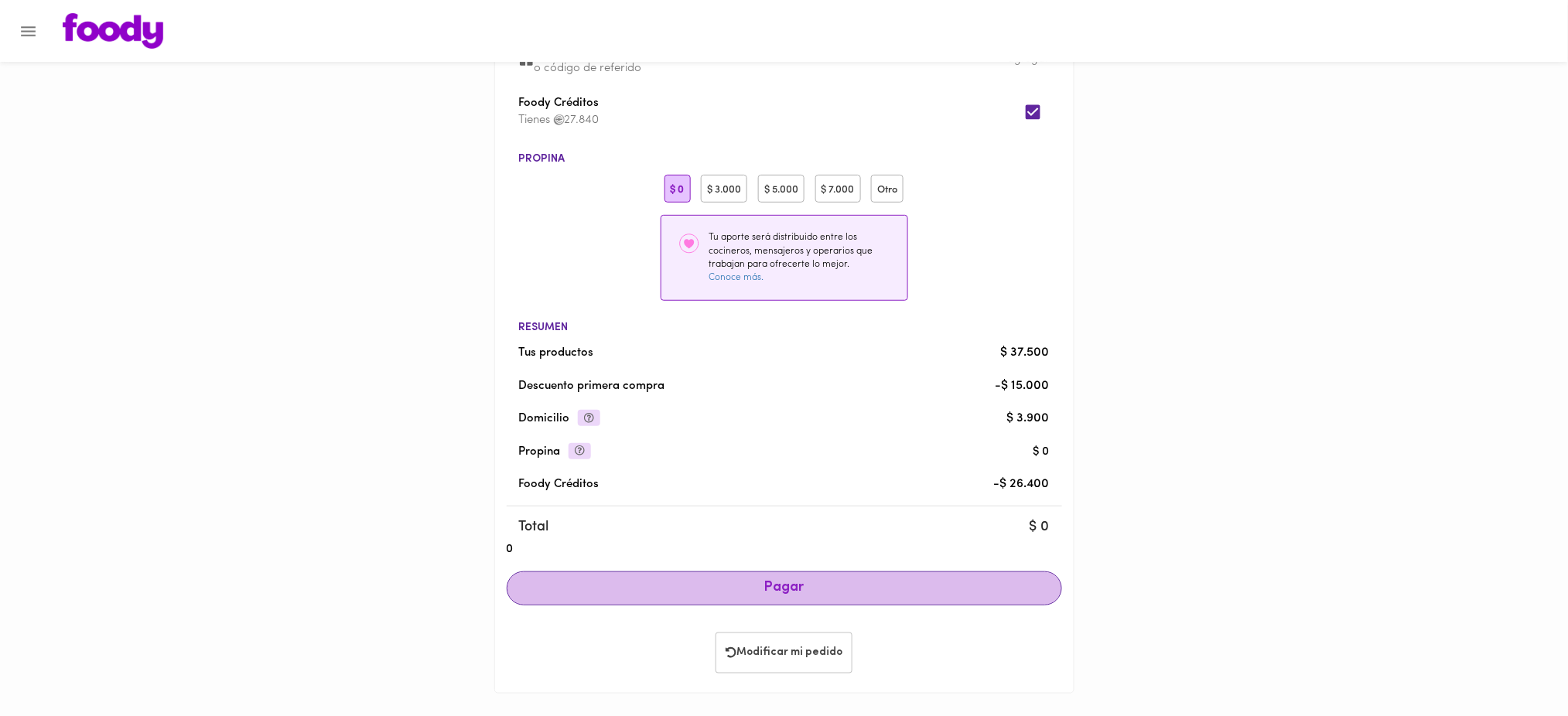
click at [850, 583] on span "Pagar" at bounding box center [784, 588] width 530 height 17
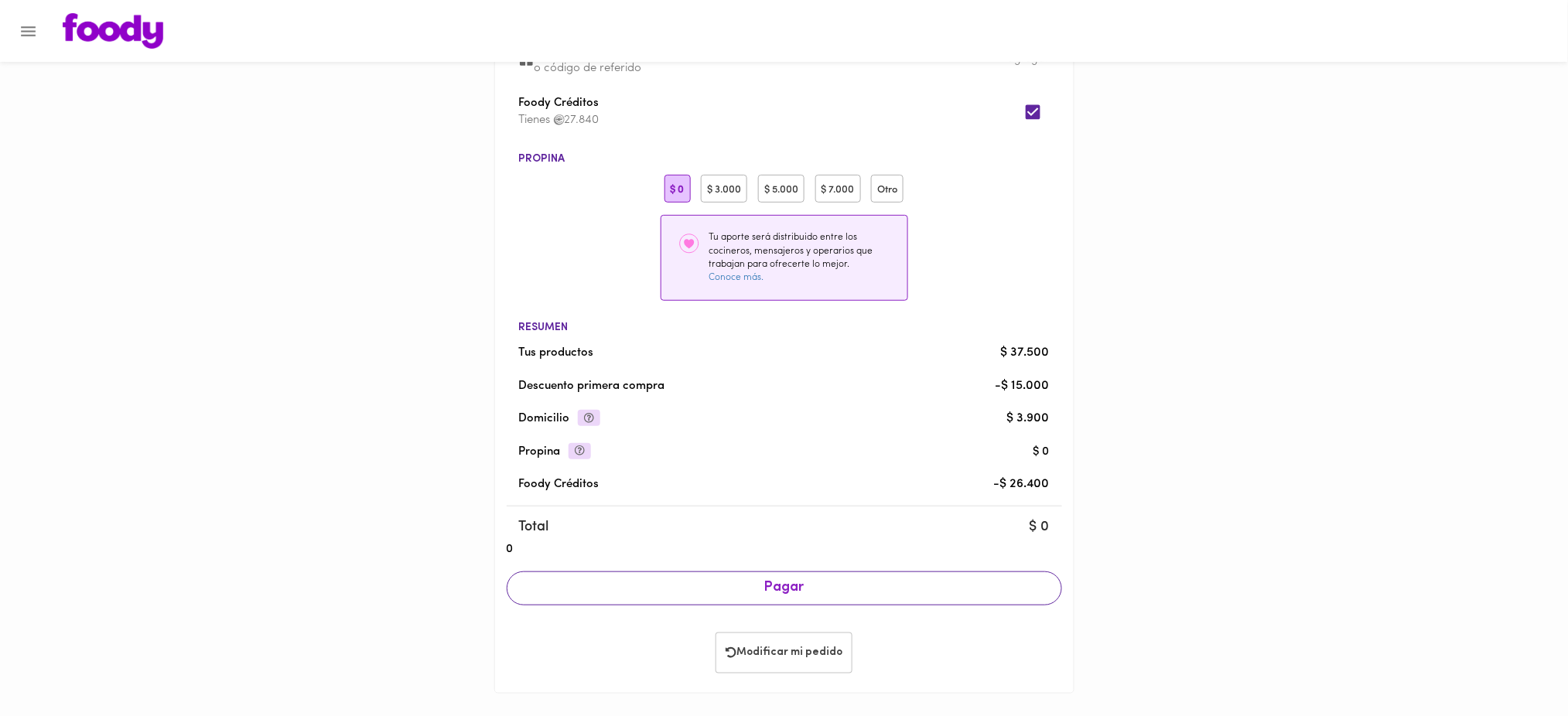
scroll to position [200, 0]
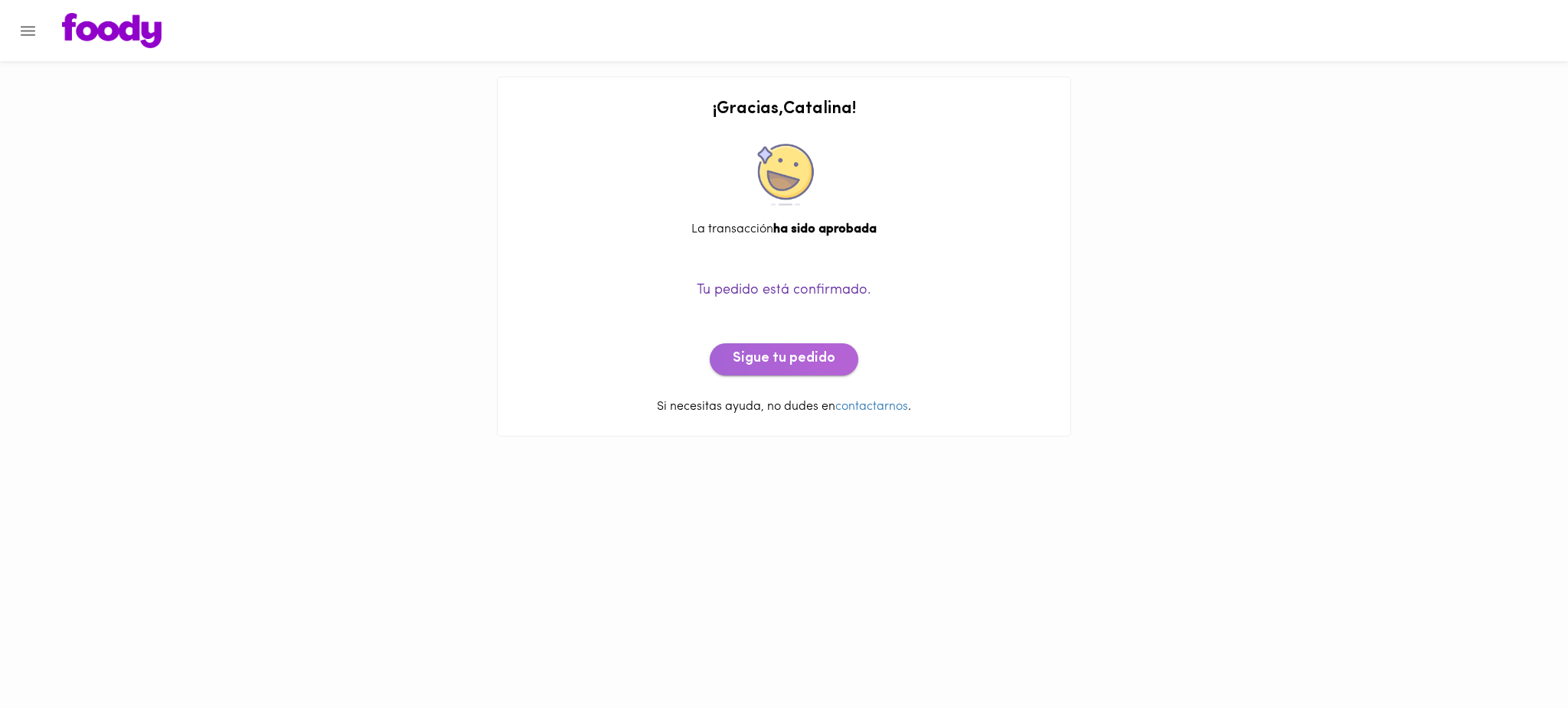
click at [811, 363] on span "Sigue tu pedido" at bounding box center [784, 359] width 103 height 17
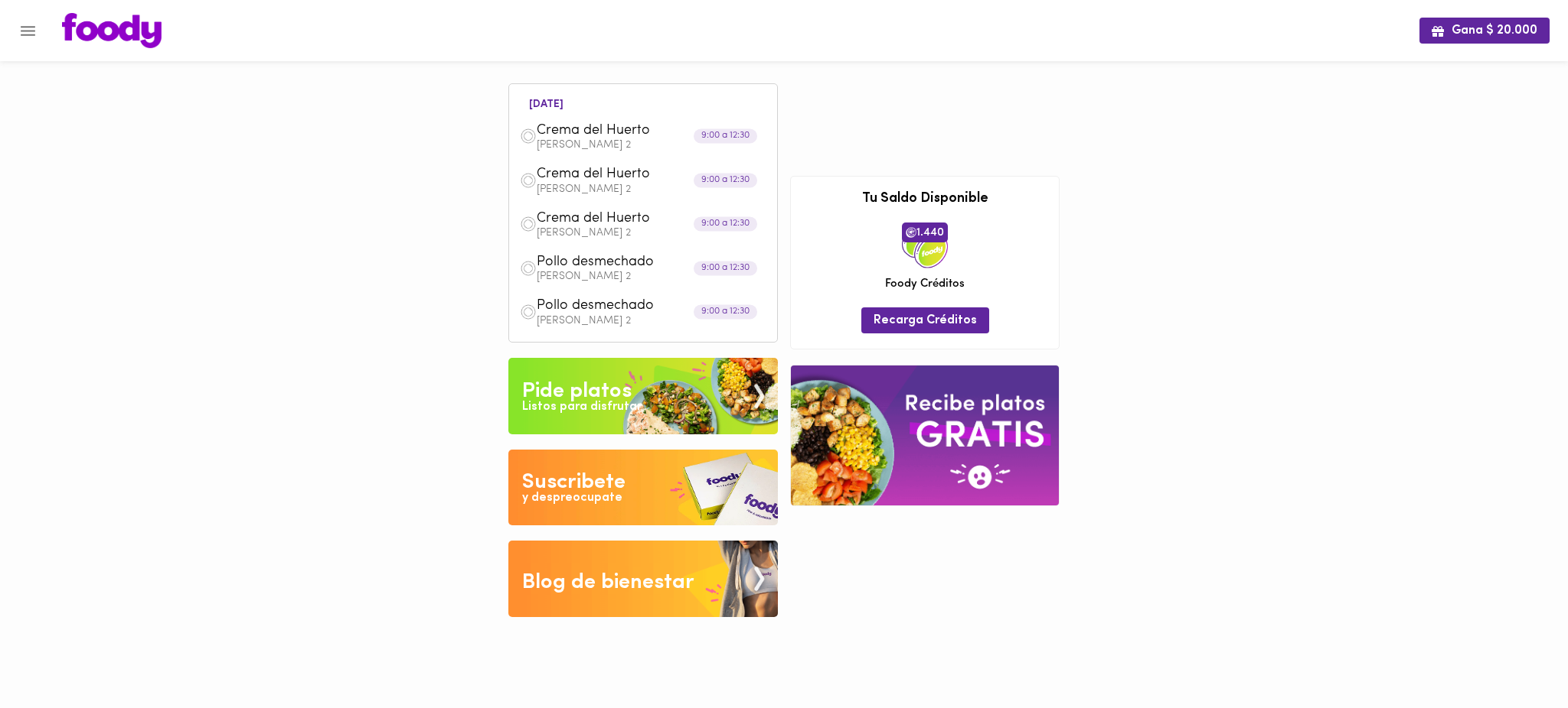
click at [441, 133] on div "Gana $ 20.000 hoy Crema del Huerto Valdivia 2 9:00 a 12:30 Crema del Huerto Val…" at bounding box center [784, 320] width 1568 height 640
